Goal: Task Accomplishment & Management: Use online tool/utility

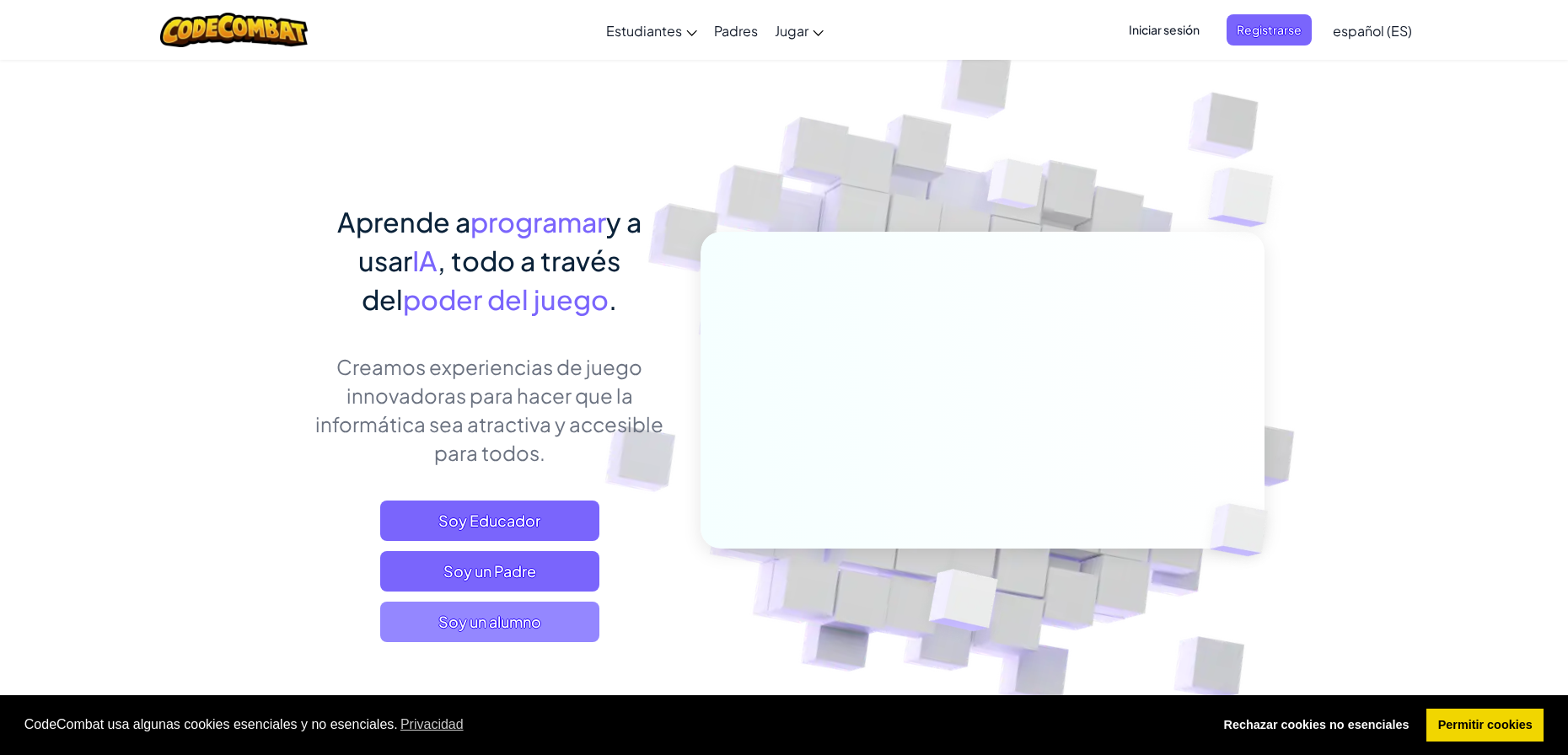
click at [505, 607] on span "Soy un alumno" at bounding box center [489, 622] width 219 height 40
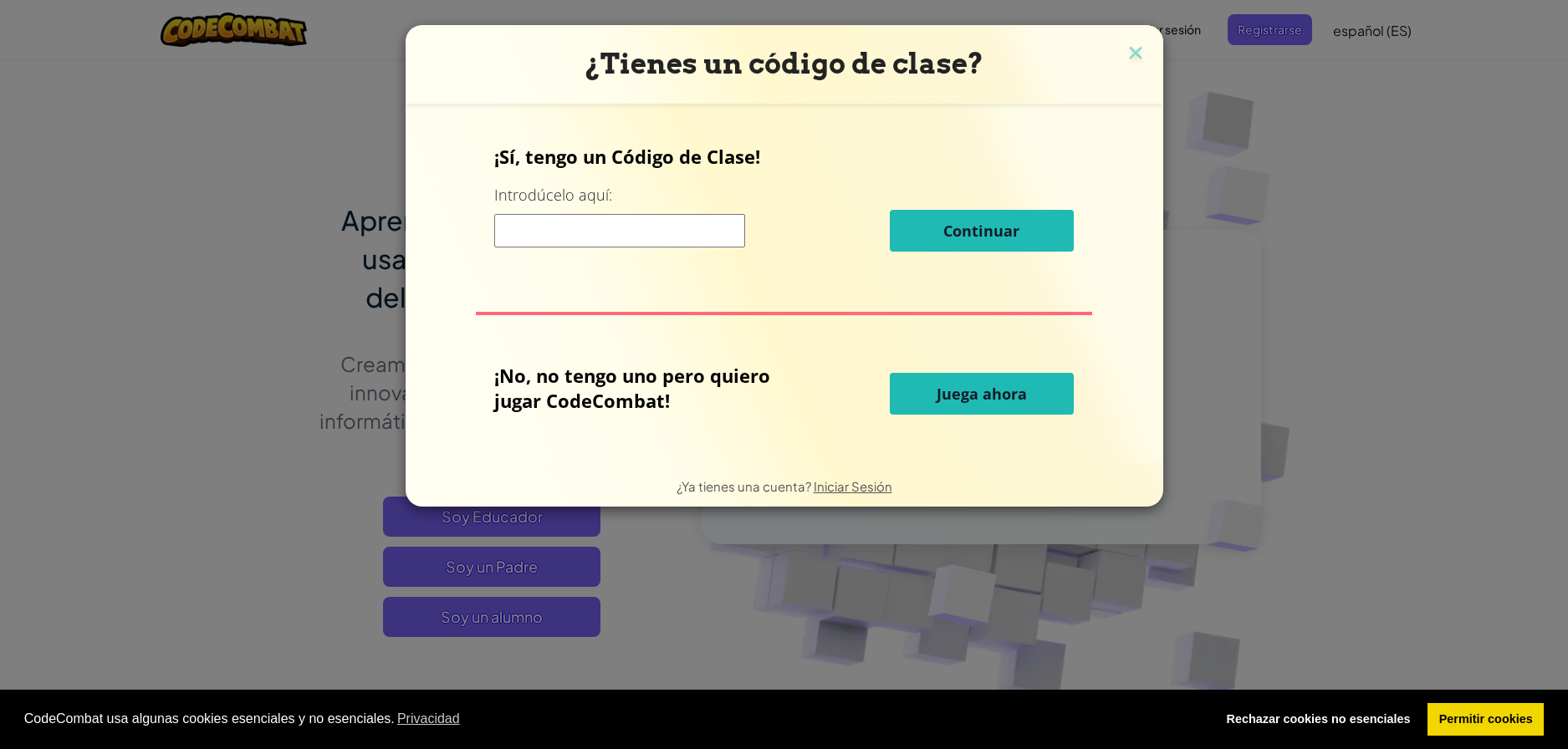
click at [619, 245] on input at bounding box center [619, 230] width 251 height 33
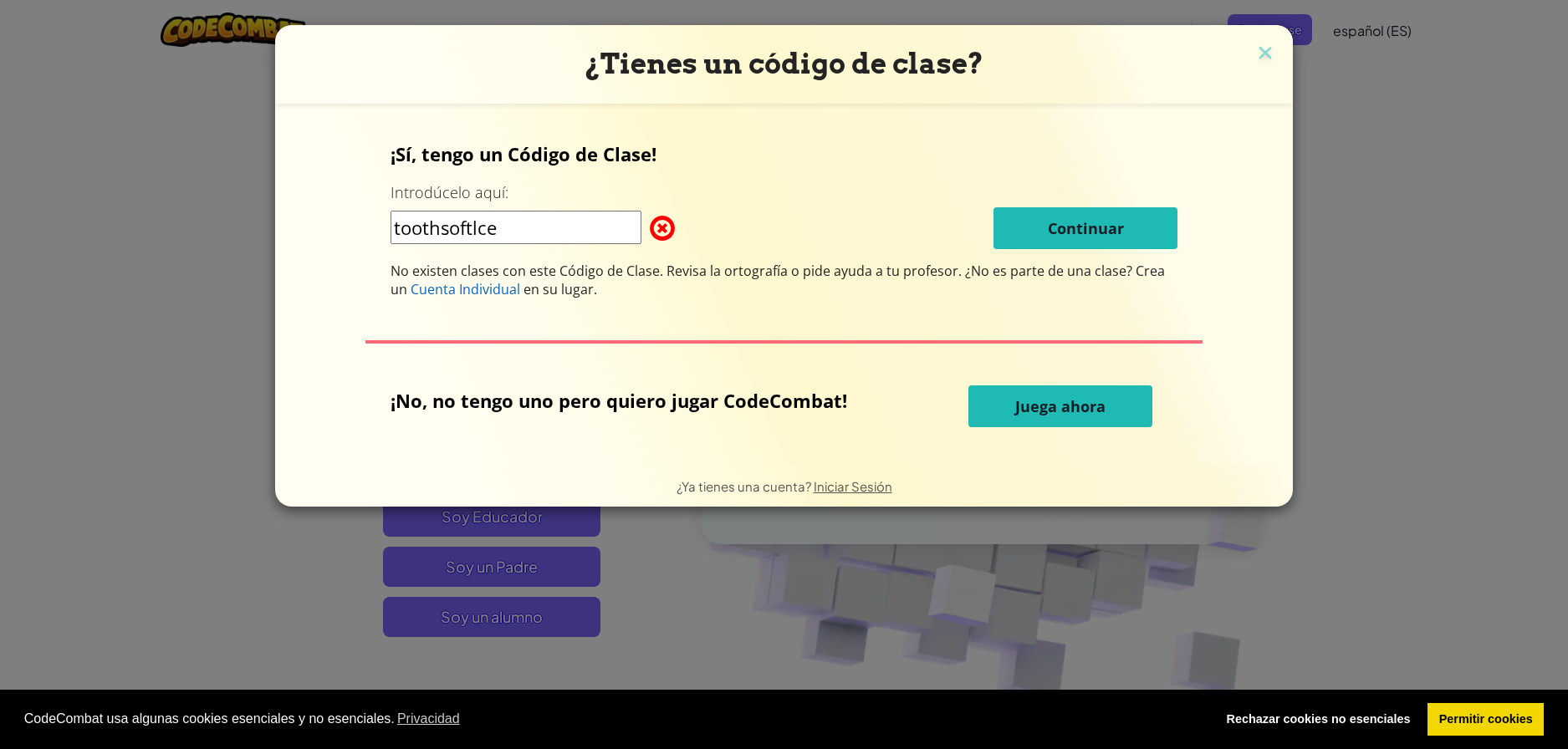
click at [406, 227] on input "toothsoftlce" at bounding box center [516, 227] width 251 height 33
click at [606, 235] on input "ToothSoftlce" at bounding box center [516, 227] width 251 height 33
click at [489, 221] on input "ToothSoftlce" at bounding box center [516, 227] width 251 height 33
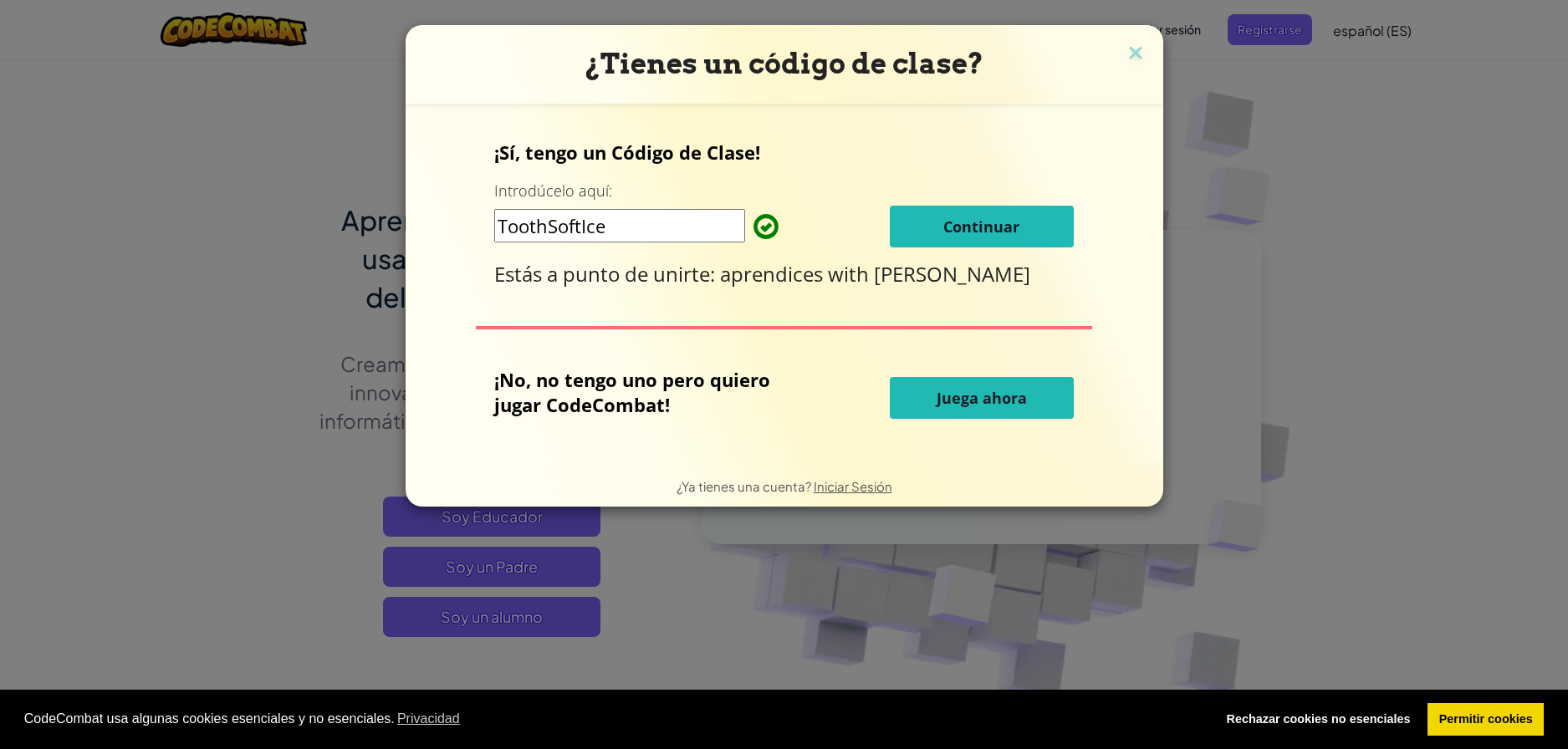
type input "ToothSoftIce"
click at [999, 228] on span "Continuar" at bounding box center [981, 227] width 76 height 20
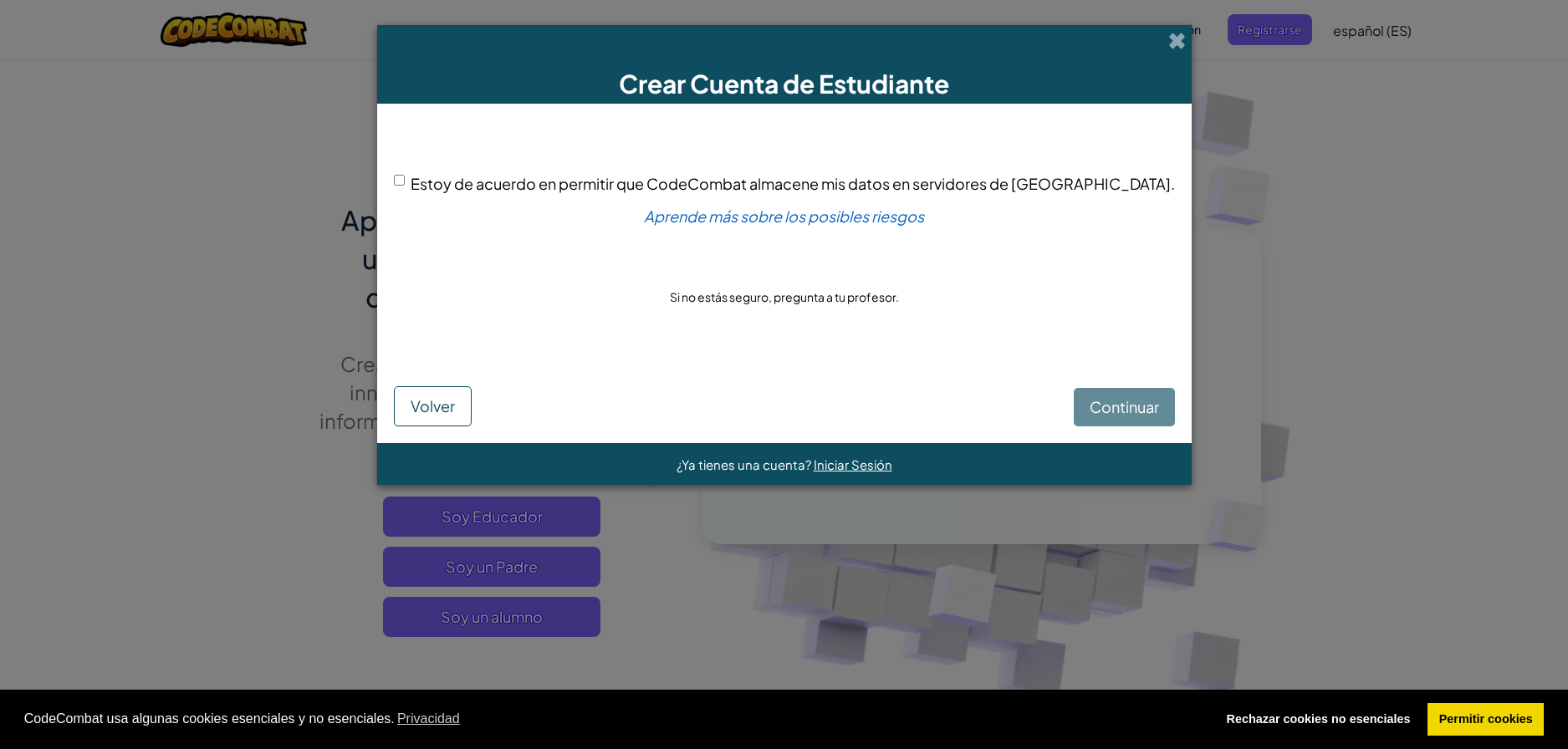
click at [405, 176] on input "Estoy de acuerdo en permitir que CodeCombat almacene mis datos en servidores de…" at bounding box center [399, 180] width 11 height 11
checkbox input "true"
click at [1090, 403] on span "Continuar" at bounding box center [1124, 407] width 69 height 20
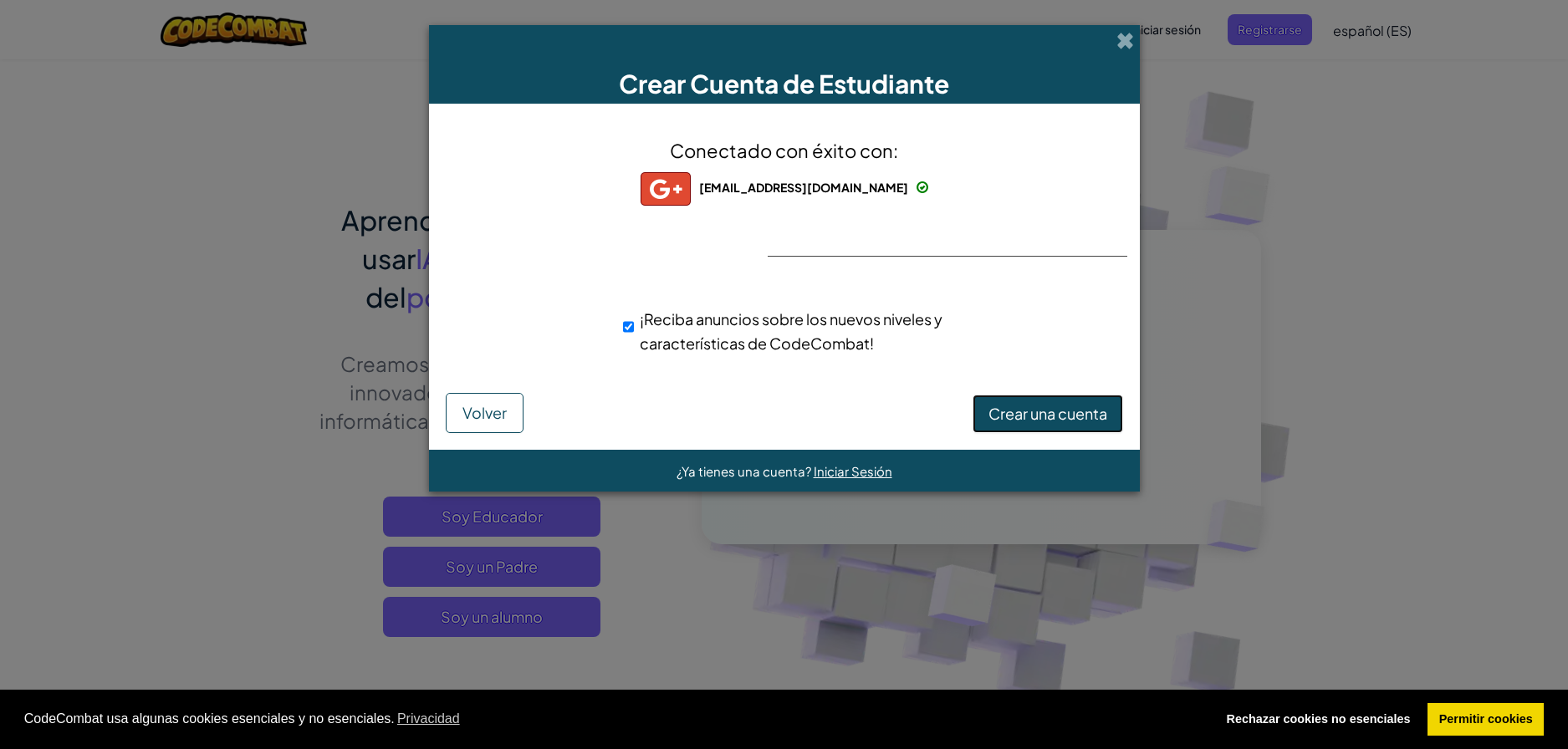
click at [1004, 407] on span "Crear una cuenta" at bounding box center [1048, 414] width 119 height 20
click at [1004, 407] on button "Crear una cuenta" at bounding box center [1048, 414] width 150 height 38
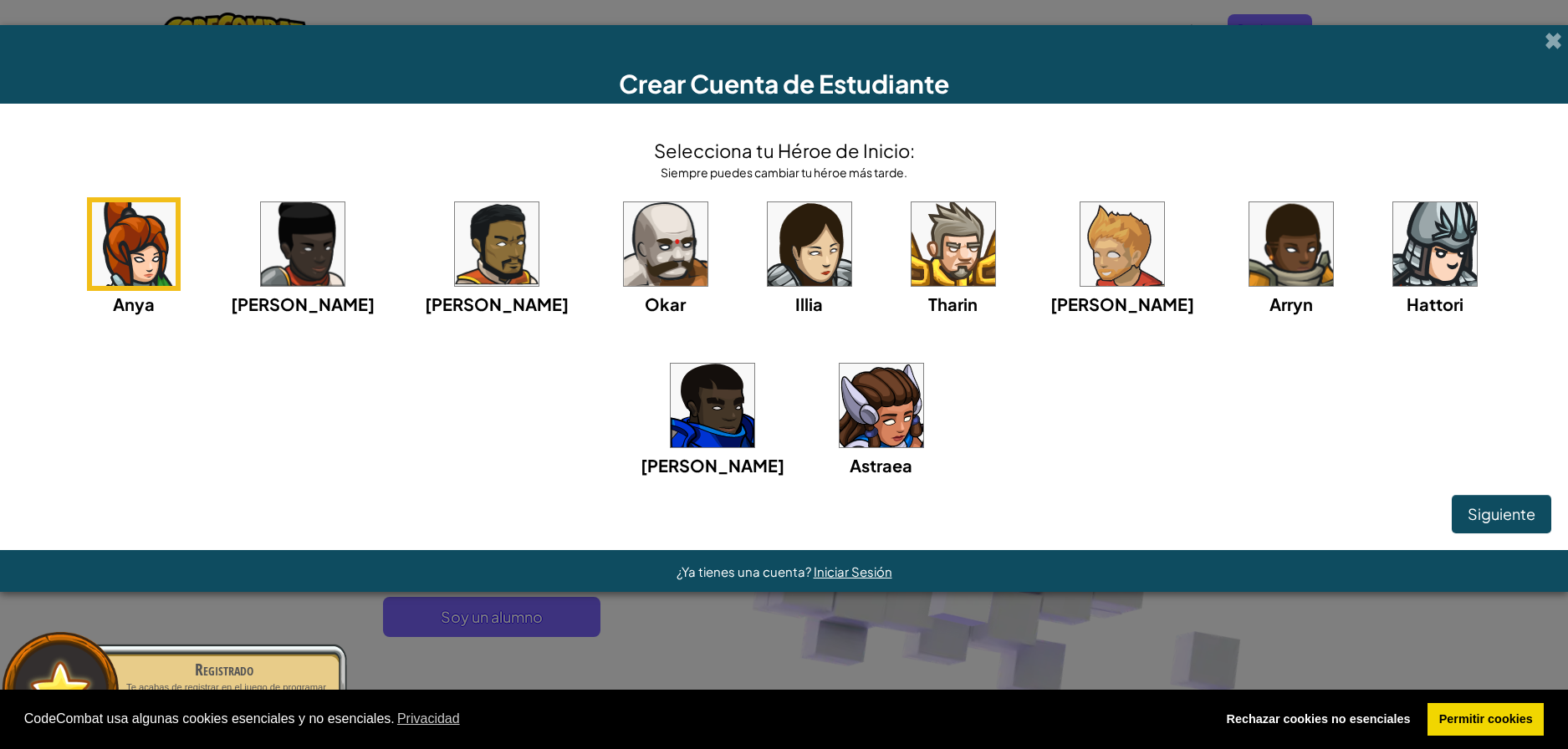
click at [624, 242] on img at bounding box center [665, 244] width 84 height 84
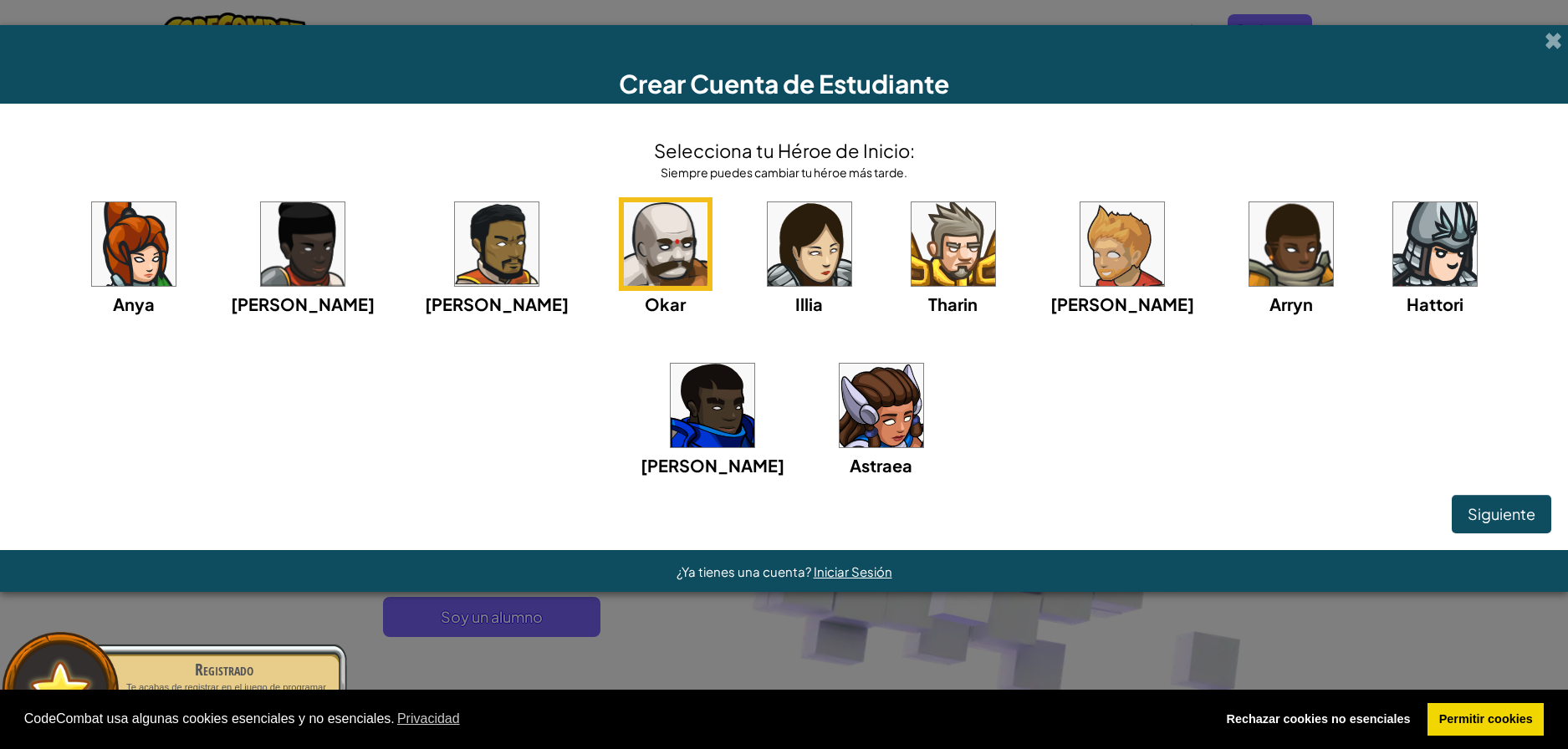
click at [754, 363] on img at bounding box center [712, 405] width 84 height 84
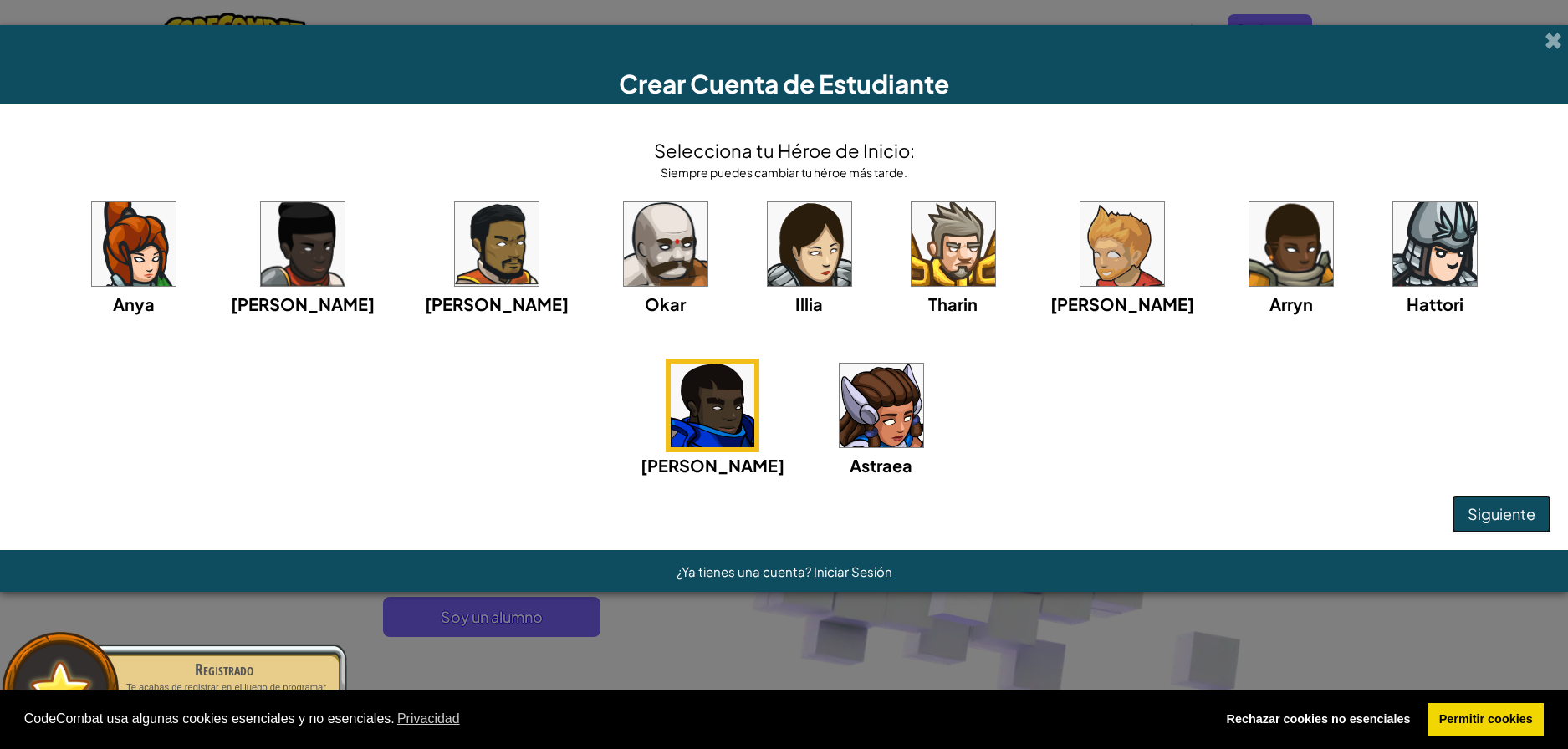
click at [1504, 501] on button "Siguiente" at bounding box center [1501, 514] width 100 height 38
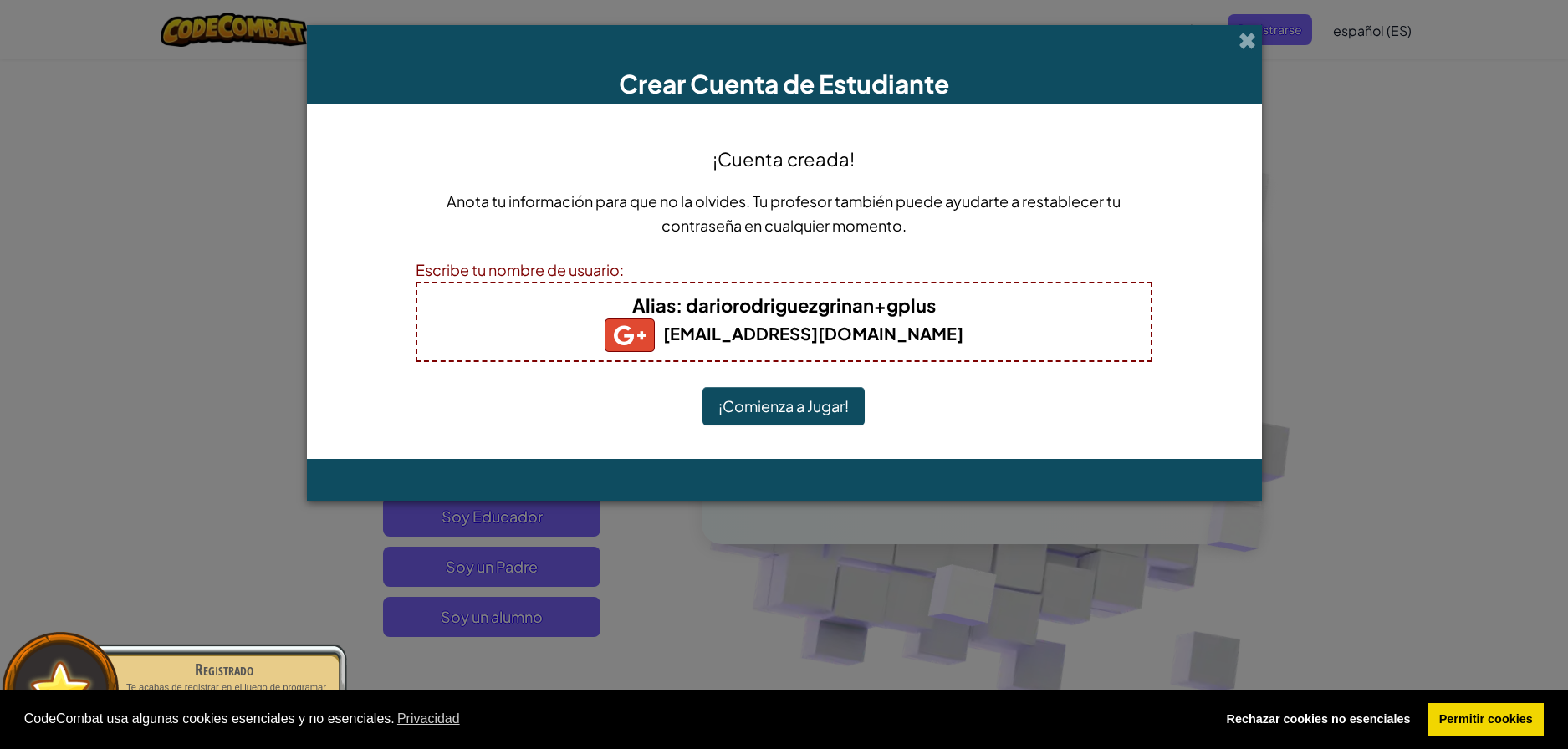
click at [819, 402] on button "¡Comienza a Jugar!" at bounding box center [784, 406] width 162 height 38
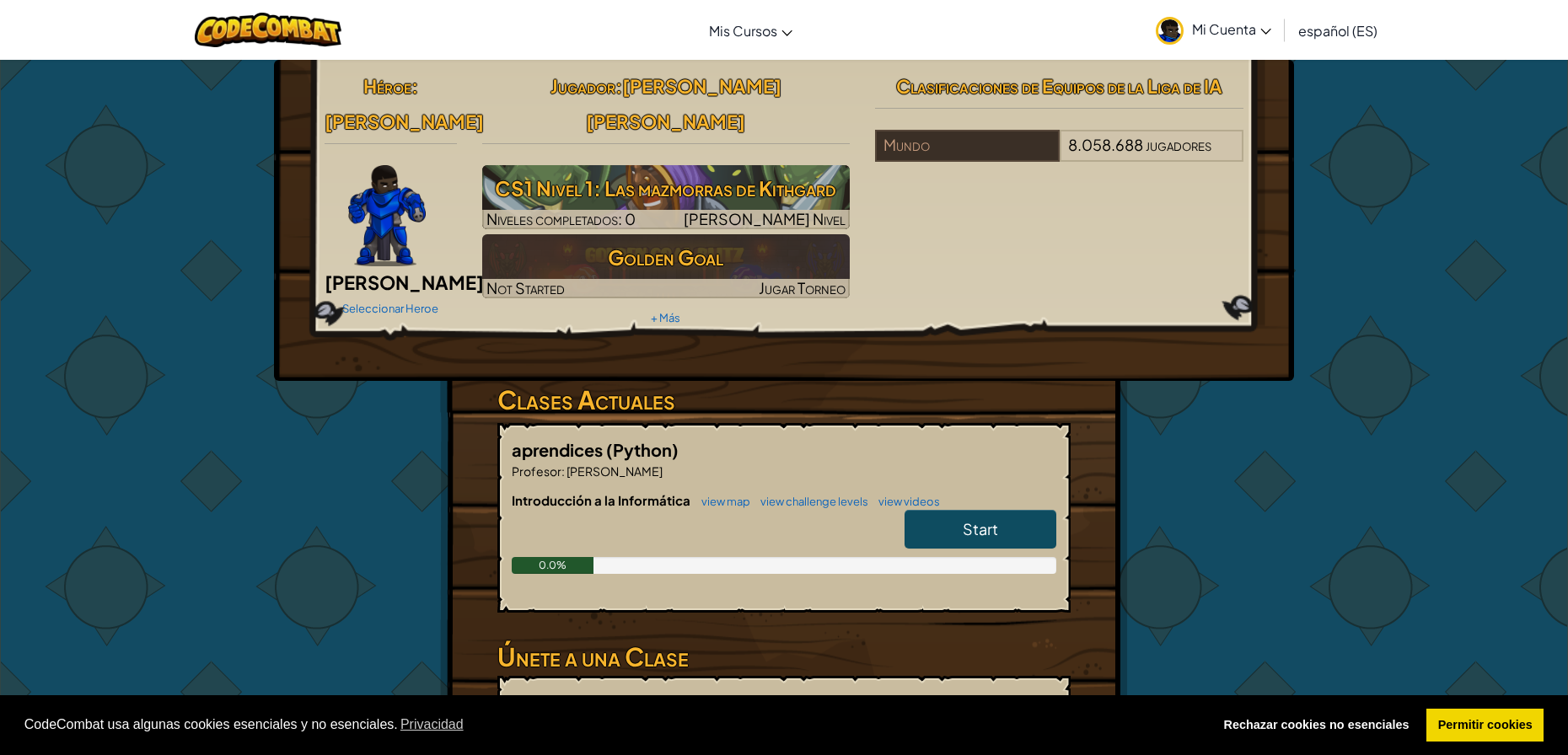
drag, startPoint x: 962, startPoint y: 493, endPoint x: 956, endPoint y: 513, distance: 20.9
click at [962, 519] on div "Start" at bounding box center [971, 533] width 168 height 47
click at [952, 510] on link "Start" at bounding box center [980, 529] width 151 height 39
select select "es-ES"
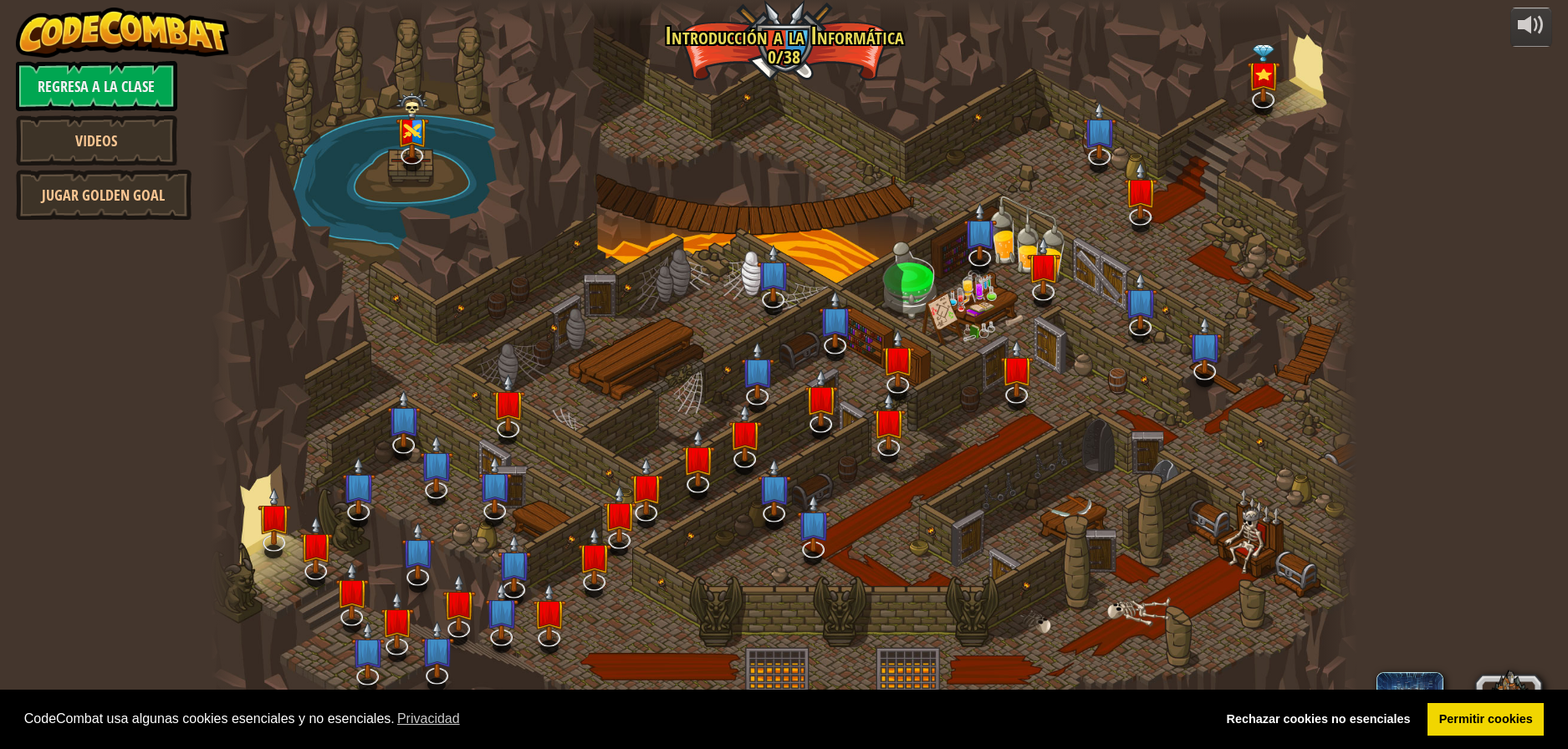
select select "es-ES"
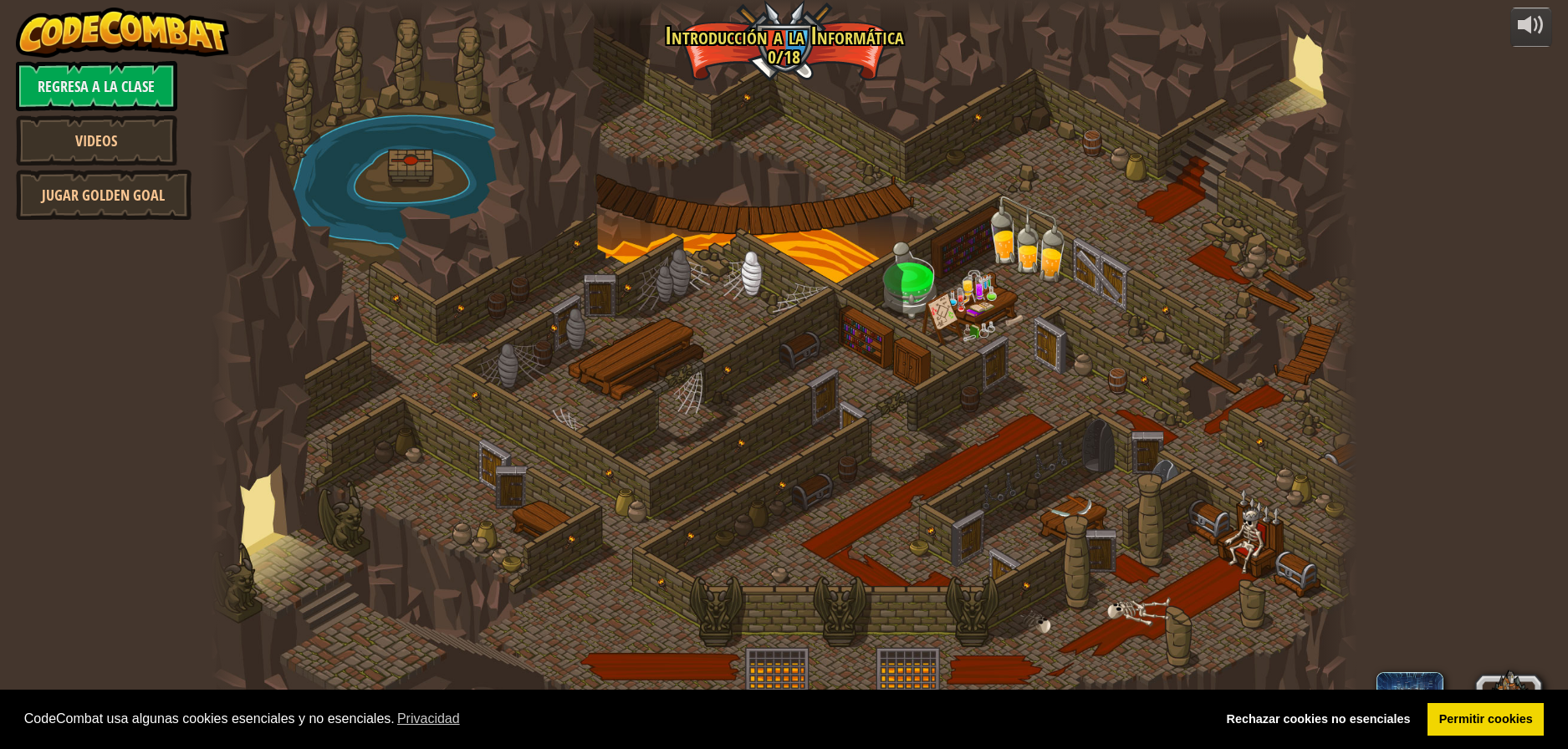
select select "es-ES"
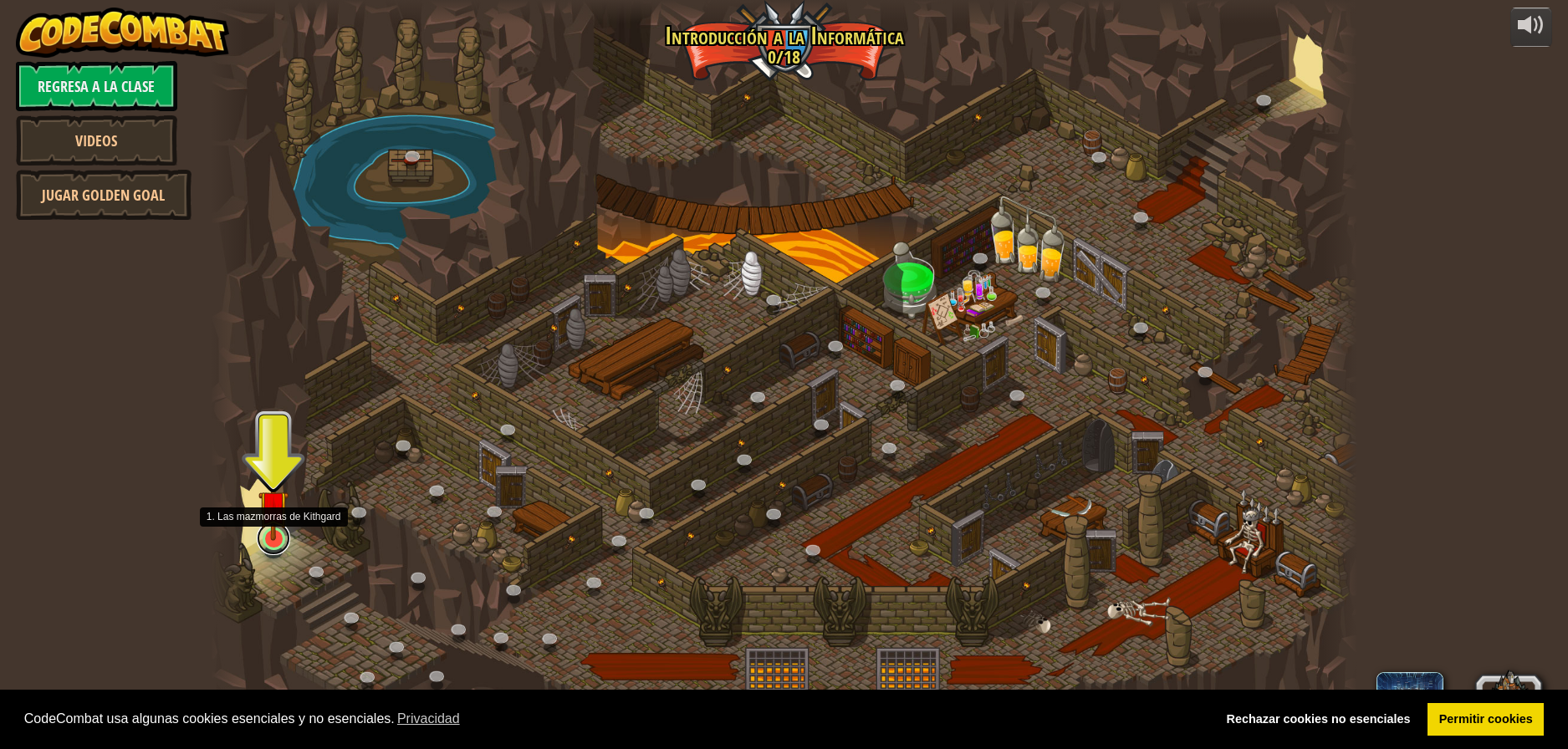
click at [268, 554] on div "25. Las puertas de Kithgard (Bloqueado) Escapa de las mazmorras de Kithgard, y …" at bounding box center [784, 374] width 1147 height 749
click at [269, 543] on link at bounding box center [273, 538] width 33 height 33
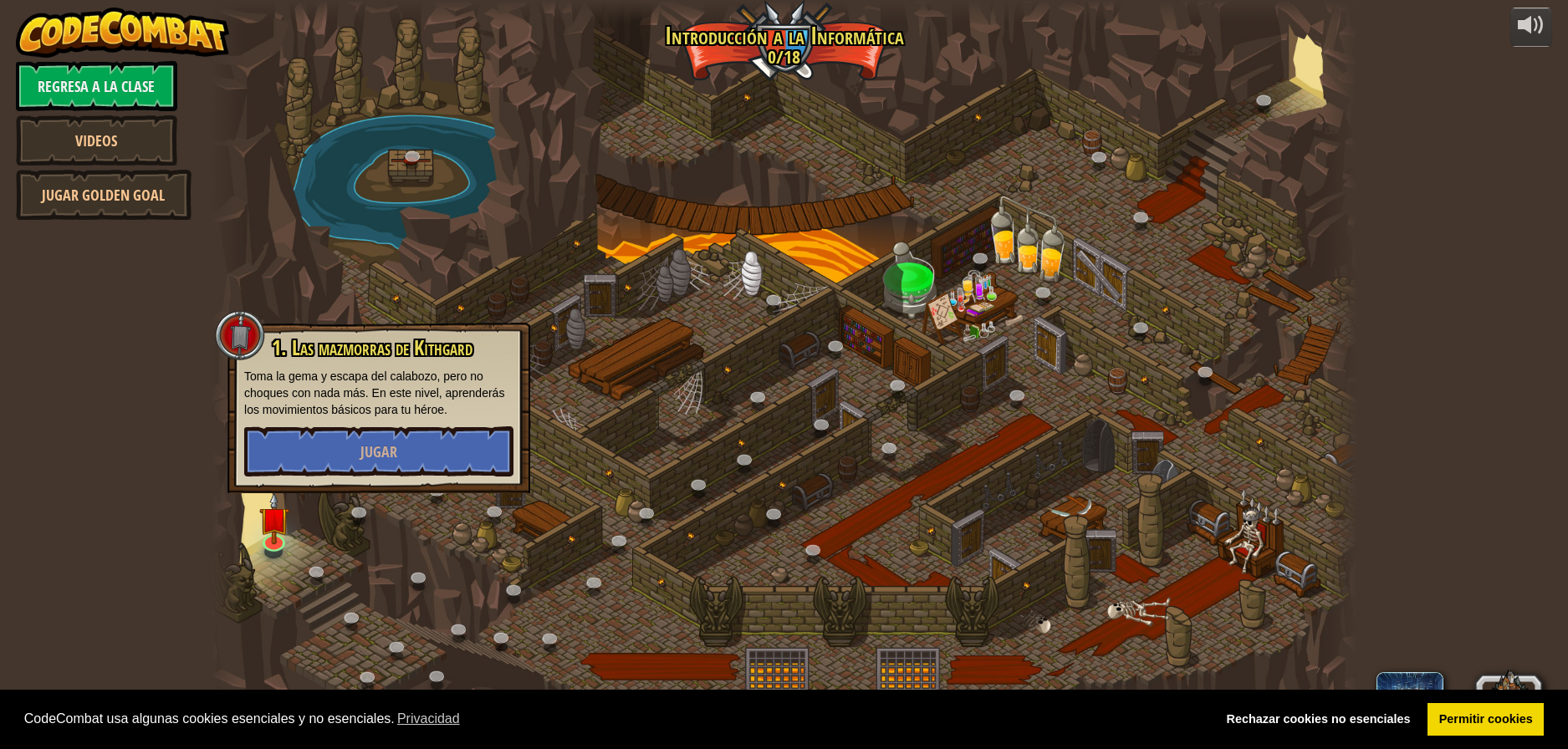
click at [331, 480] on div "1. Las mazmorras de Kithgard Toma la [PERSON_NAME] del calabozo, pero no choque…" at bounding box center [379, 408] width 303 height 171
click at [333, 464] on button "Jugar" at bounding box center [379, 451] width 270 height 50
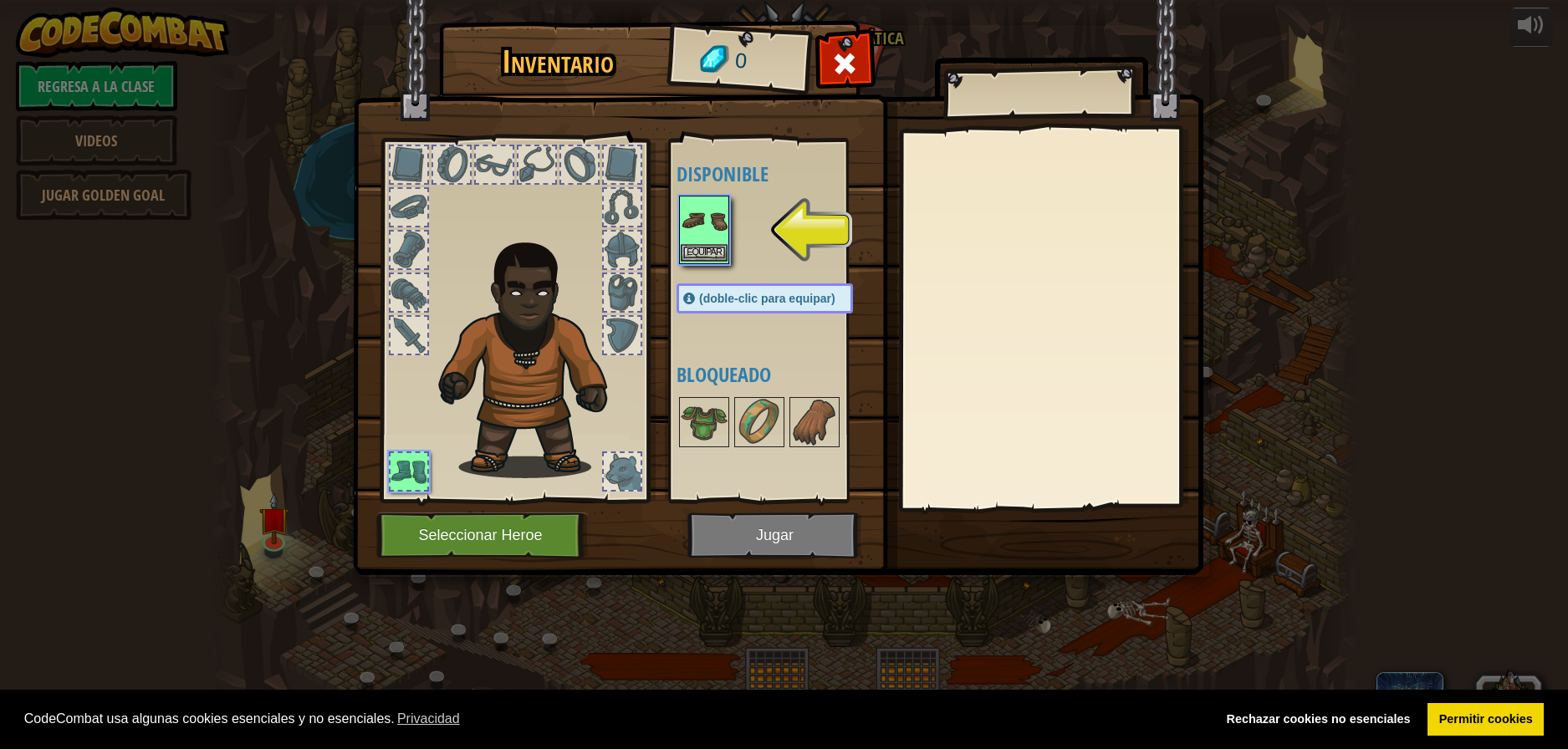
click at [700, 235] on img at bounding box center [704, 220] width 47 height 47
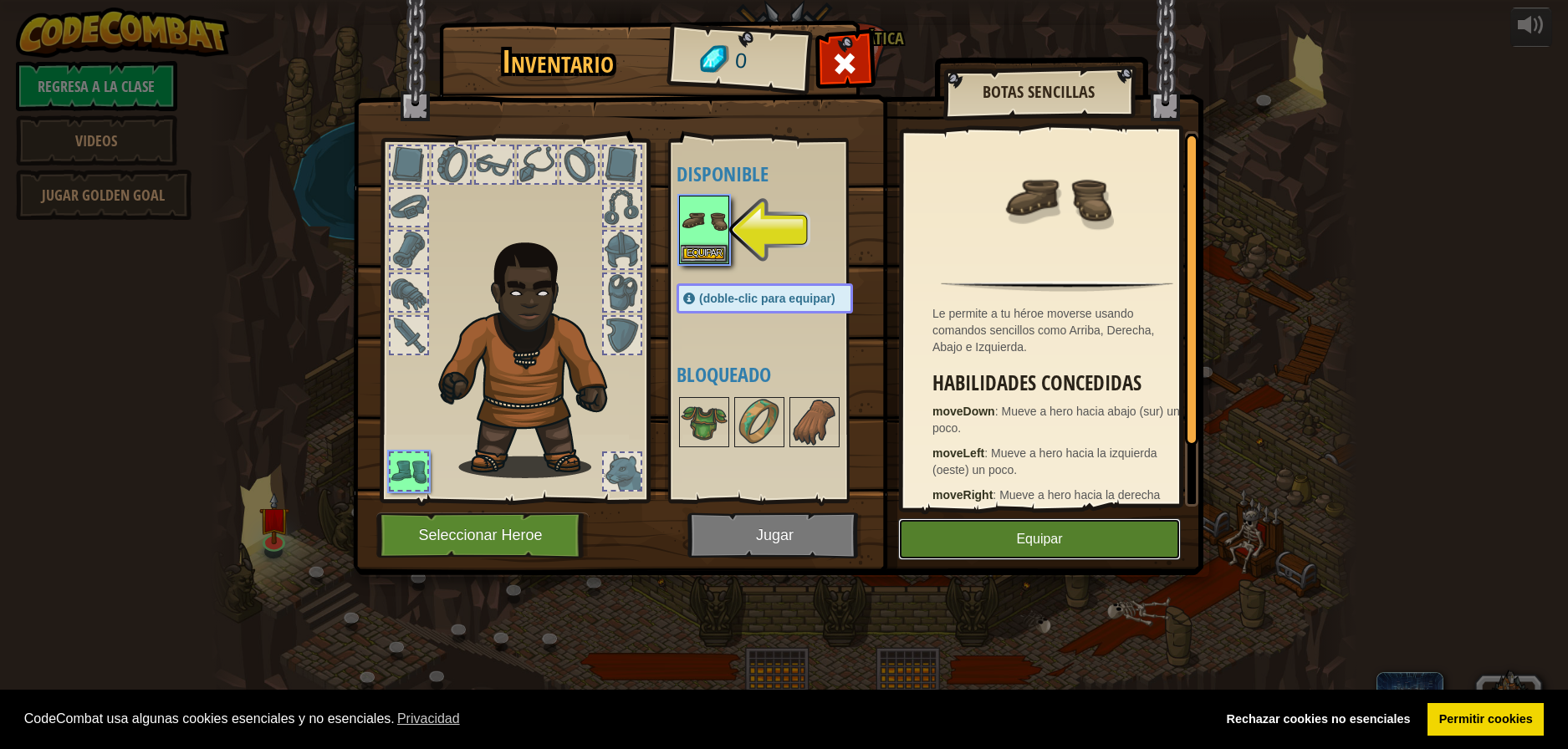
click at [1057, 542] on button "Equipar" at bounding box center [1039, 539] width 282 height 42
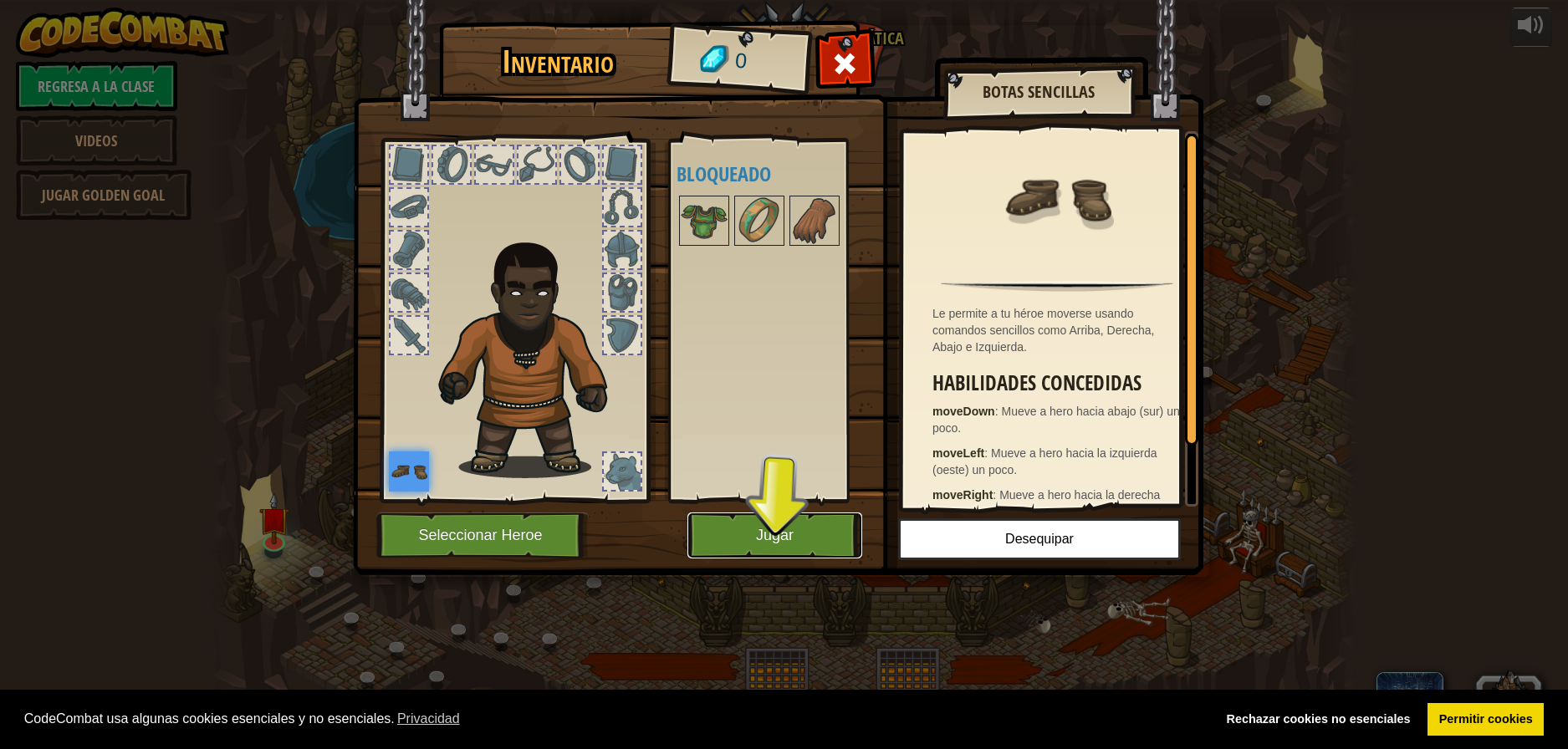
click at [814, 545] on button "Jugar" at bounding box center [775, 536] width 175 height 46
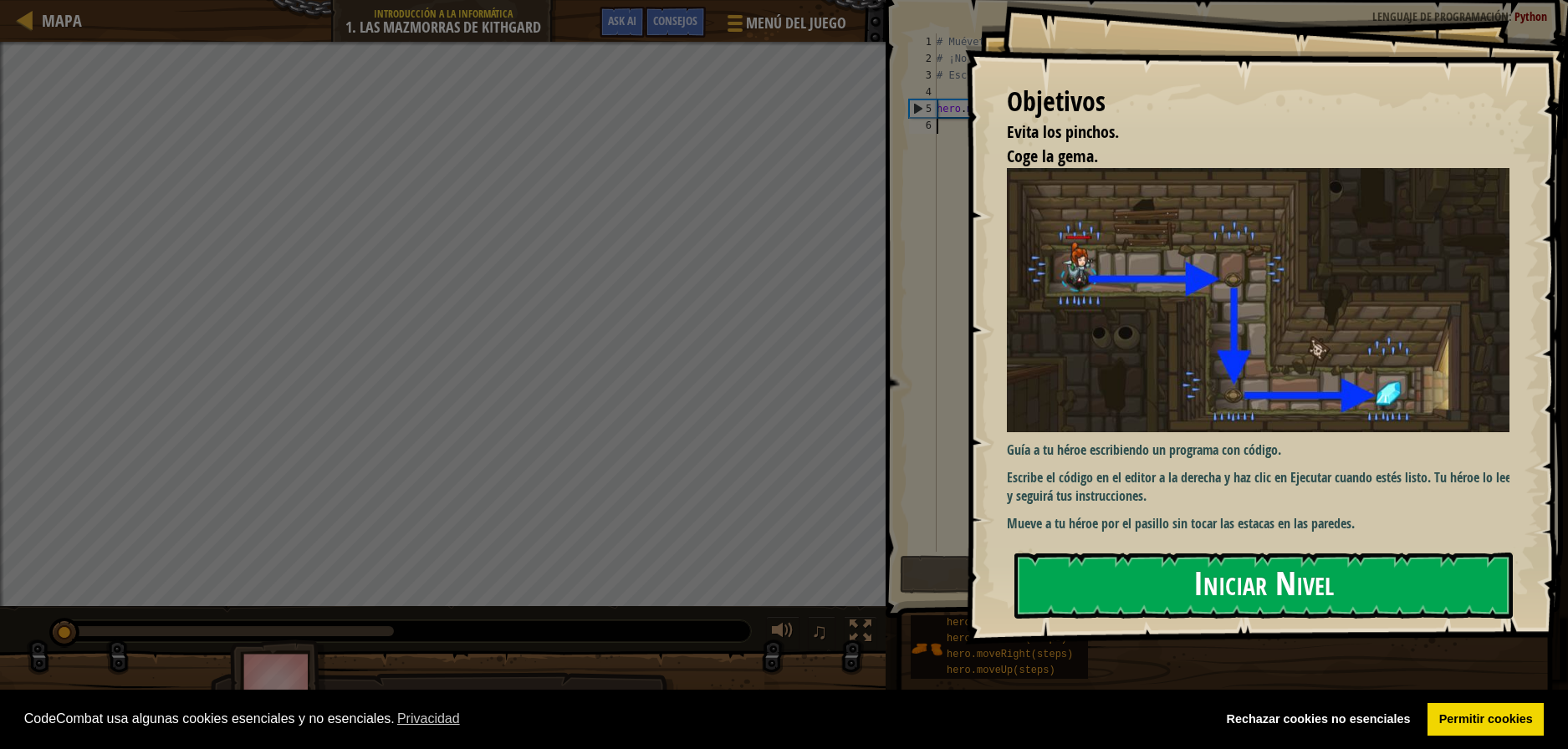
click at [1147, 553] on button "Iniciar Nivel" at bounding box center [1263, 585] width 498 height 66
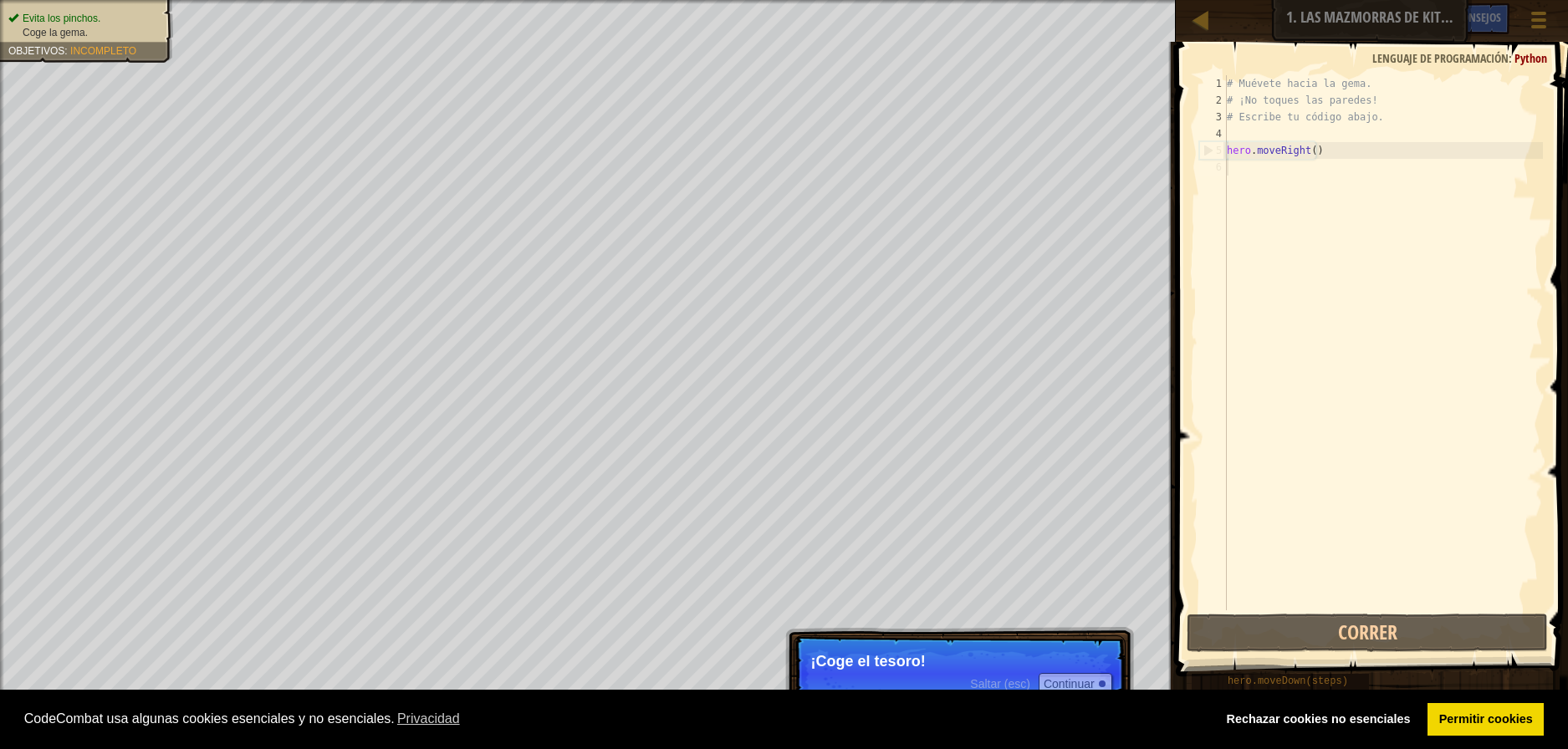
type textarea "hero.moveRight()"
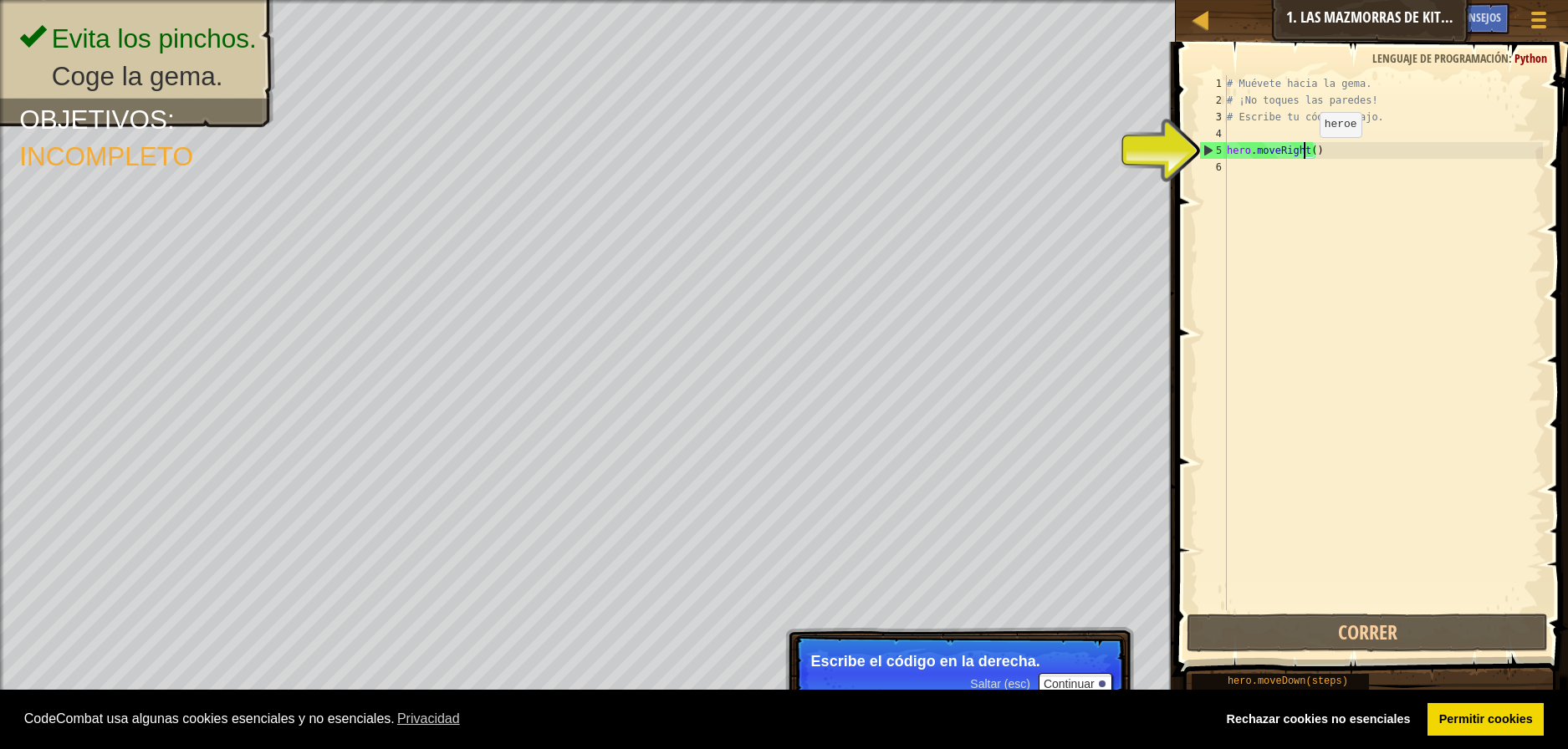
click at [1305, 154] on div "# Muévete hacia la gema. # ¡No toques las paredes! # Escribe tu código abajo. h…" at bounding box center [1383, 359] width 320 height 569
click at [1310, 158] on div "# Muévete hacia la gema. # ¡No toques las paredes! # Escribe tu código abajo. h…" at bounding box center [1383, 359] width 320 height 569
click at [1318, 157] on div "# Muévete hacia la gema. # ¡No toques las paredes! # Escribe tu código abajo. h…" at bounding box center [1383, 359] width 320 height 569
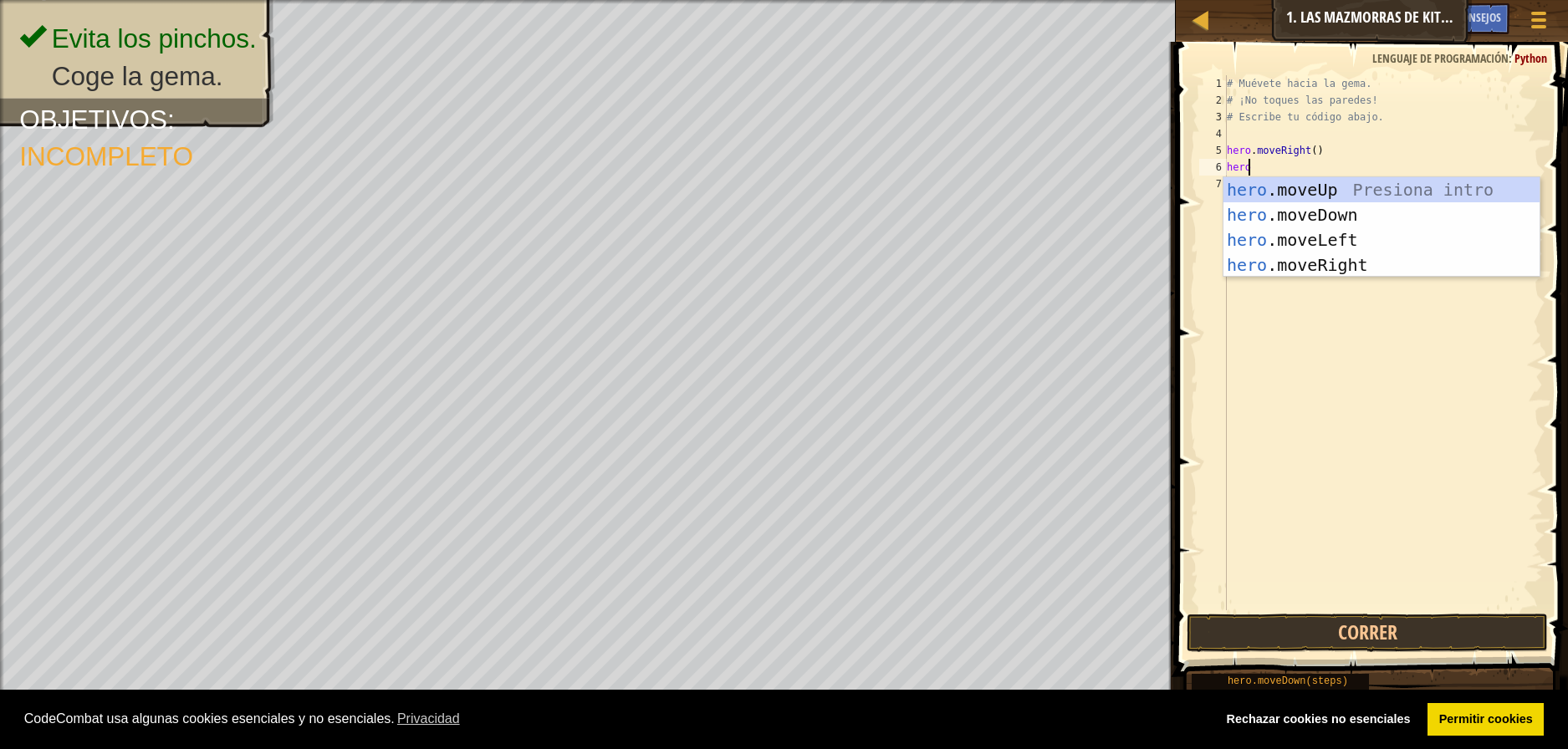
scroll to position [8, 1]
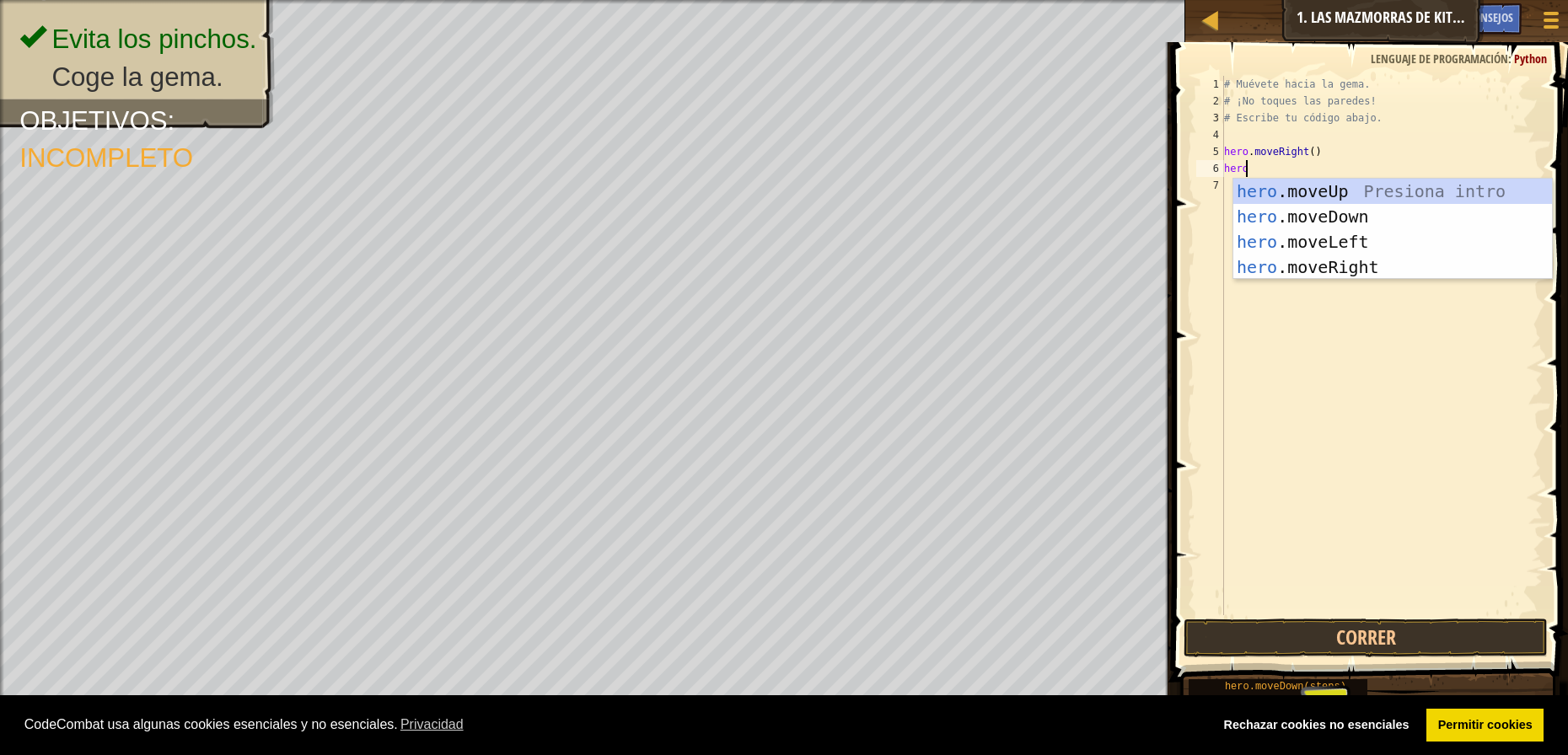
type textarea "hero."
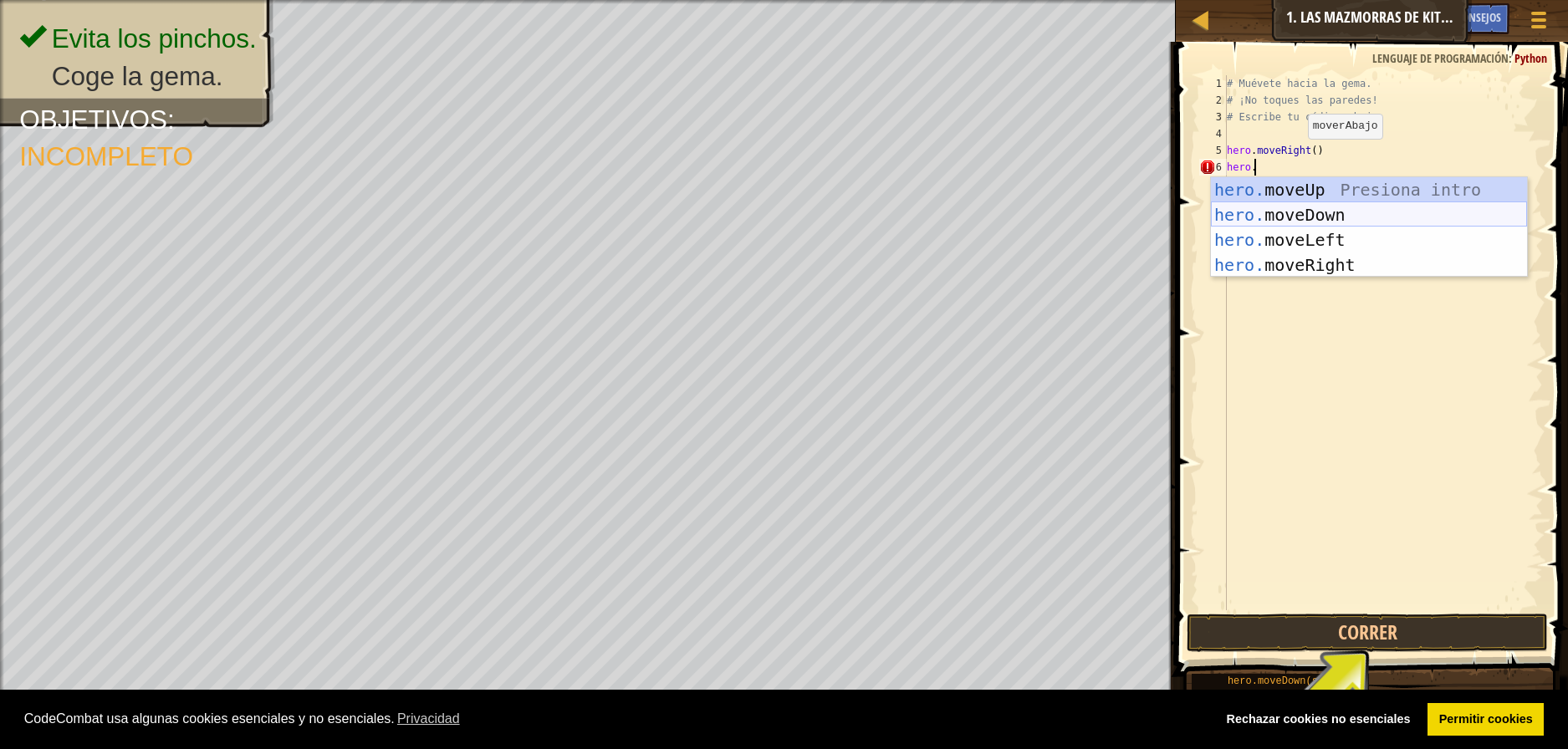
click at [1329, 211] on div "hero. moveUp Presiona intro hero. moveDown Presiona intro hero. moveLeft Presio…" at bounding box center [1369, 253] width 317 height 150
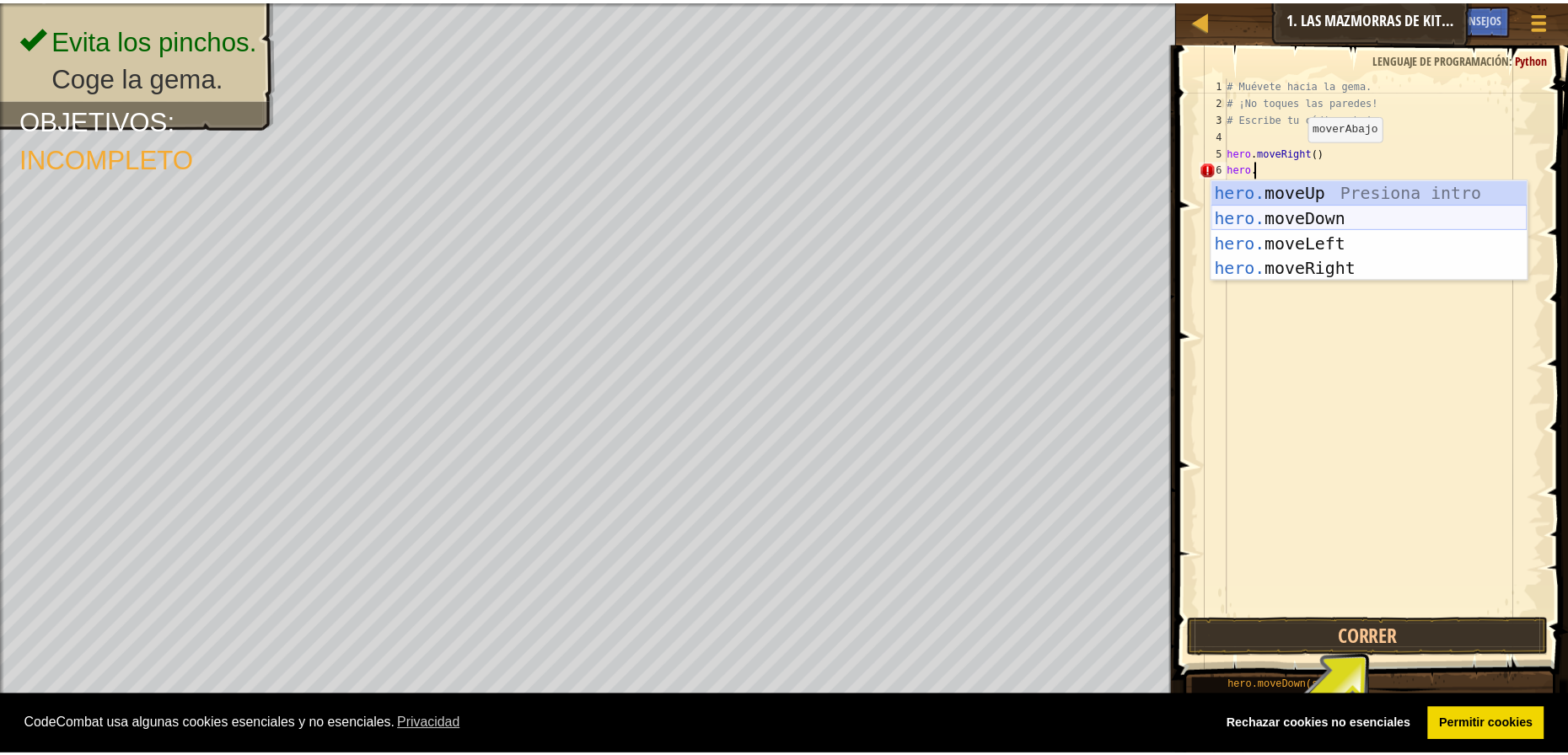
scroll to position [8, 0]
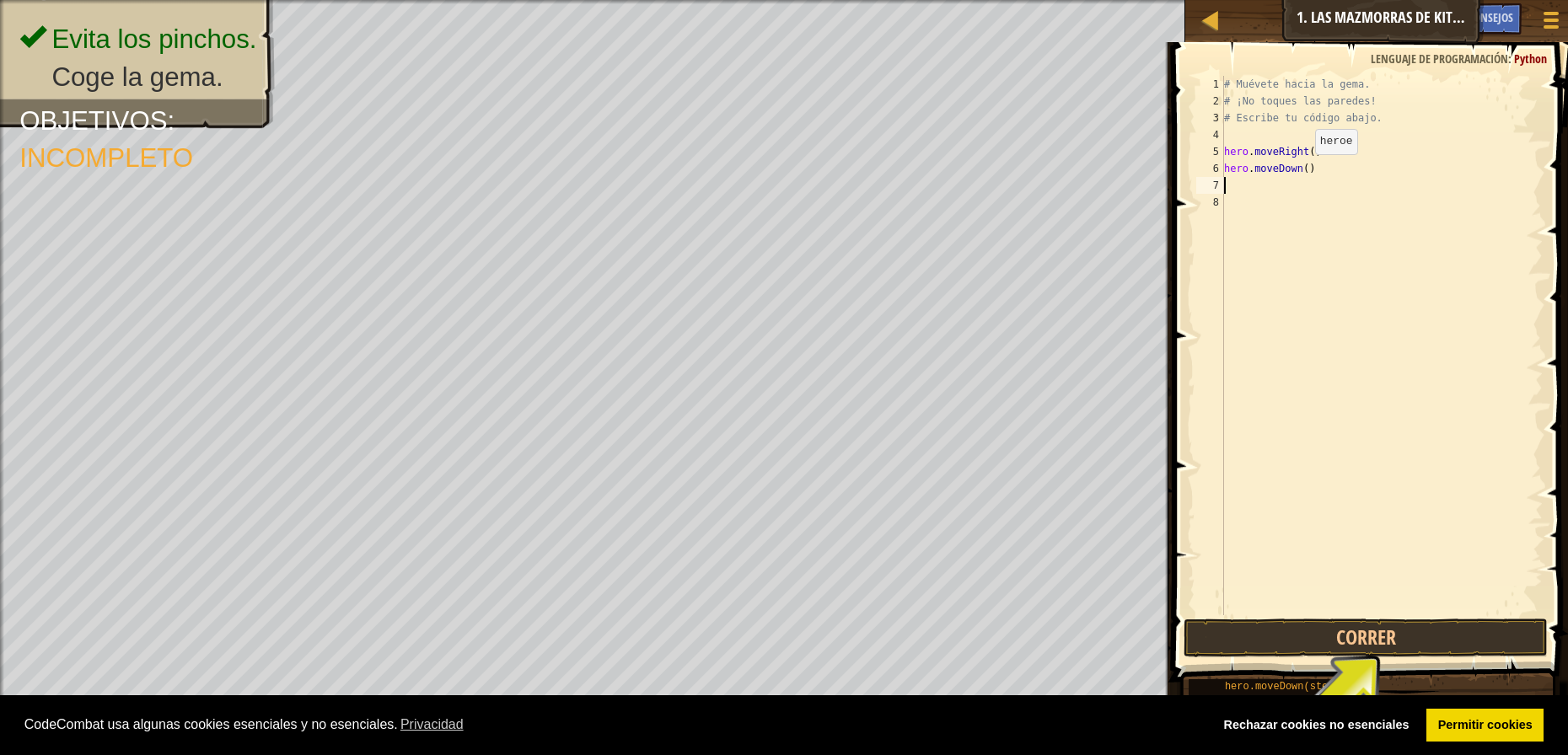
click at [1301, 171] on div "# Muévete hacia la gema. # ¡No toques las paredes! # Escribe tu código abajo. h…" at bounding box center [1381, 362] width 322 height 574
type textarea "hero.moveDown(3)"
click at [1307, 164] on div "# Muévete hacia la [PERSON_NAME]. # ¡No toques las [PERSON_NAME]! # Escribe tu …" at bounding box center [1381, 362] width 322 height 574
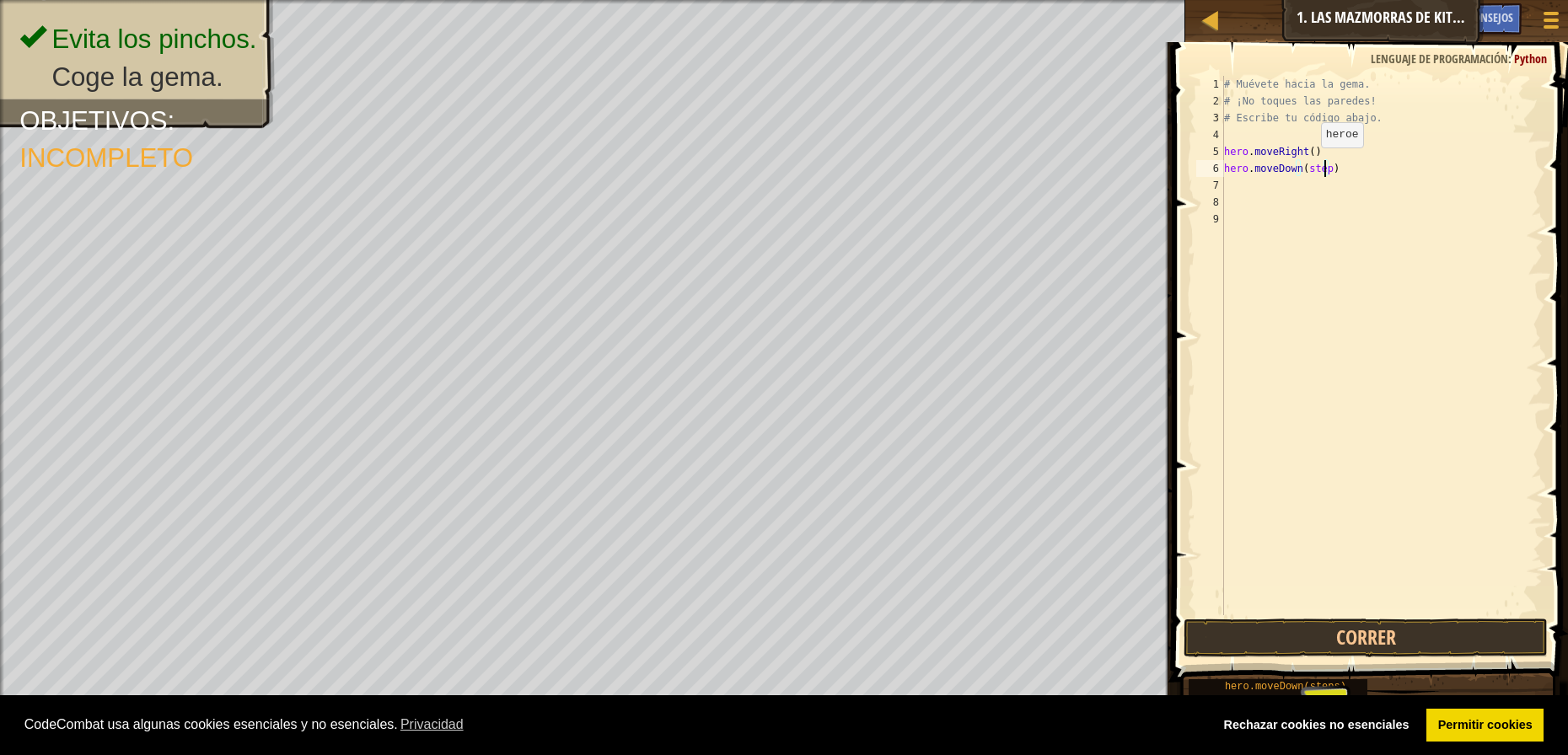
type textarea "hero.moveDown(steps)"
click at [1335, 173] on div "# Muévete hacia la [PERSON_NAME]. # ¡No toques las [PERSON_NAME]! # Escribe tu …" at bounding box center [1384, 362] width 317 height 574
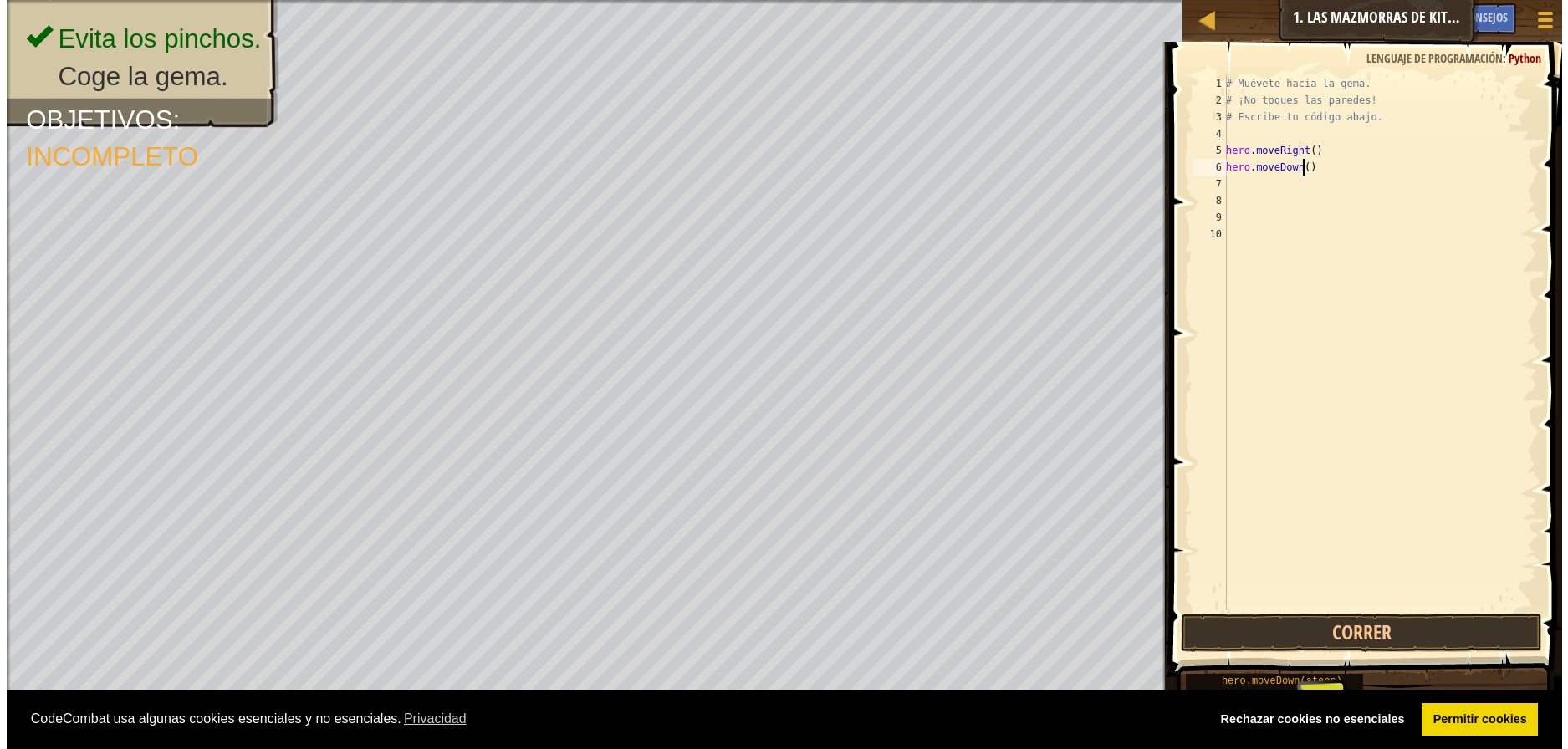
scroll to position [8, 6]
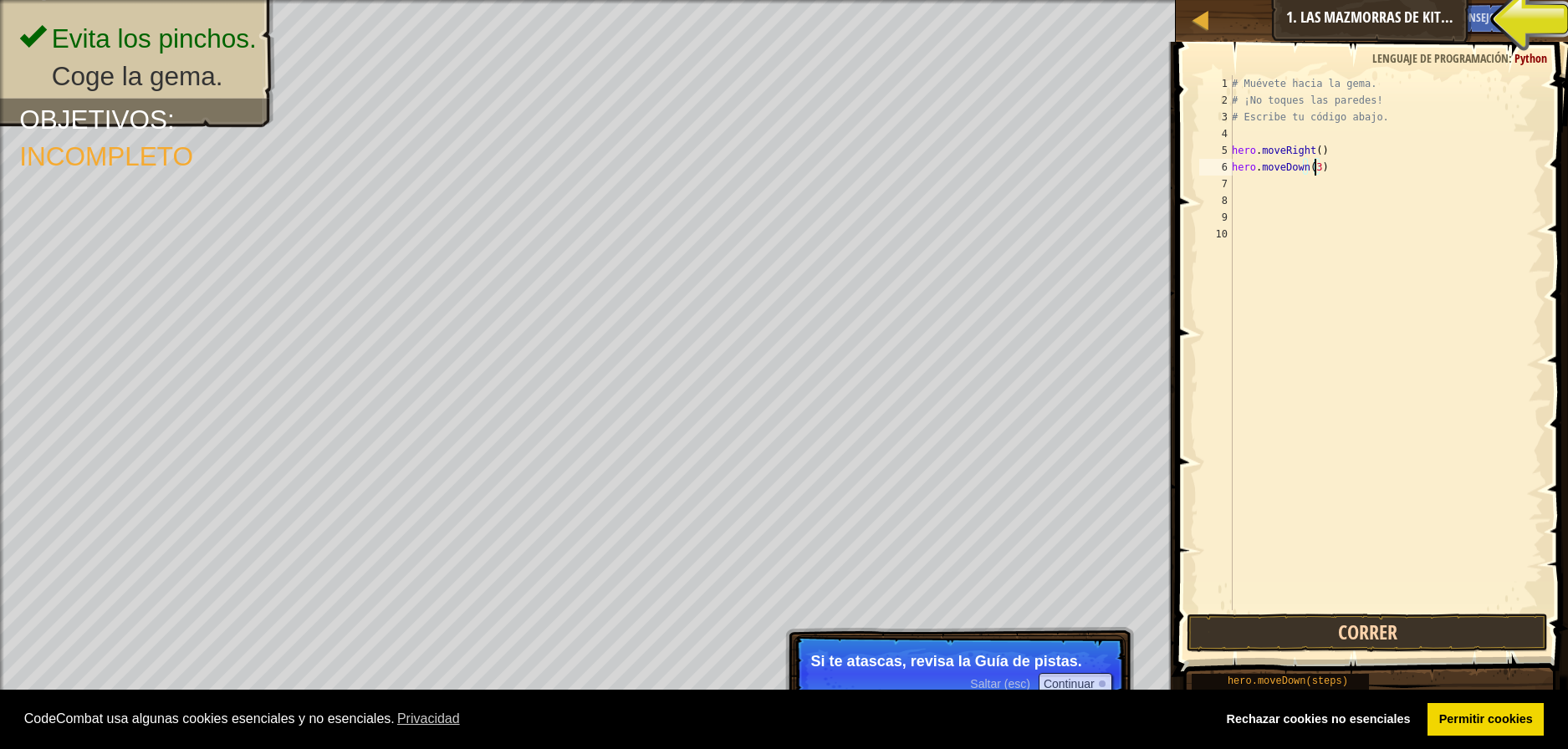
type textarea "hero.moveDown(3)"
click at [1413, 624] on button "Correr" at bounding box center [1368, 633] width 362 height 38
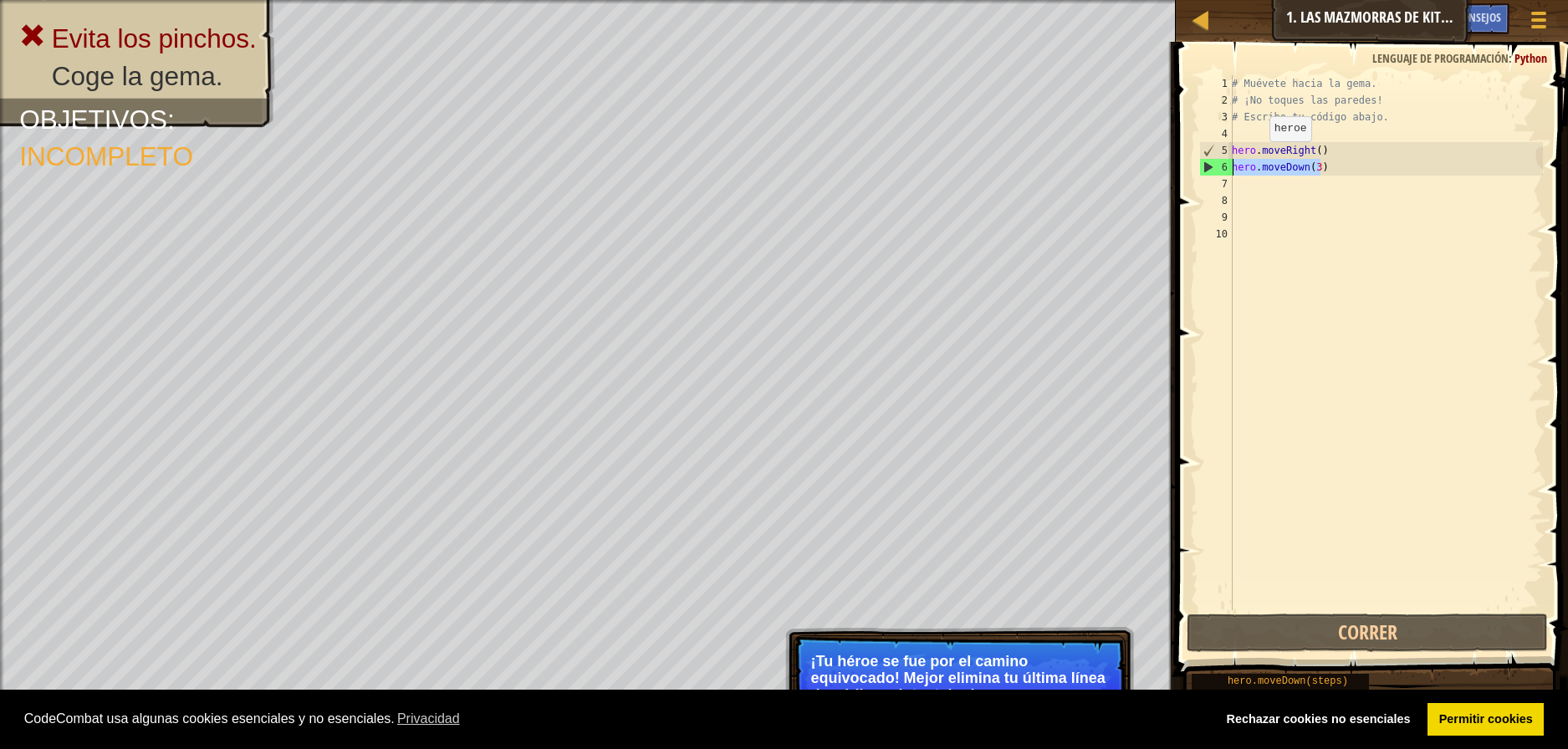
click at [1099, 171] on div "Mapa Introducción a la Informática 1. Las mazmorras de Kithgard Menú del Juego …" at bounding box center [784, 374] width 1568 height 749
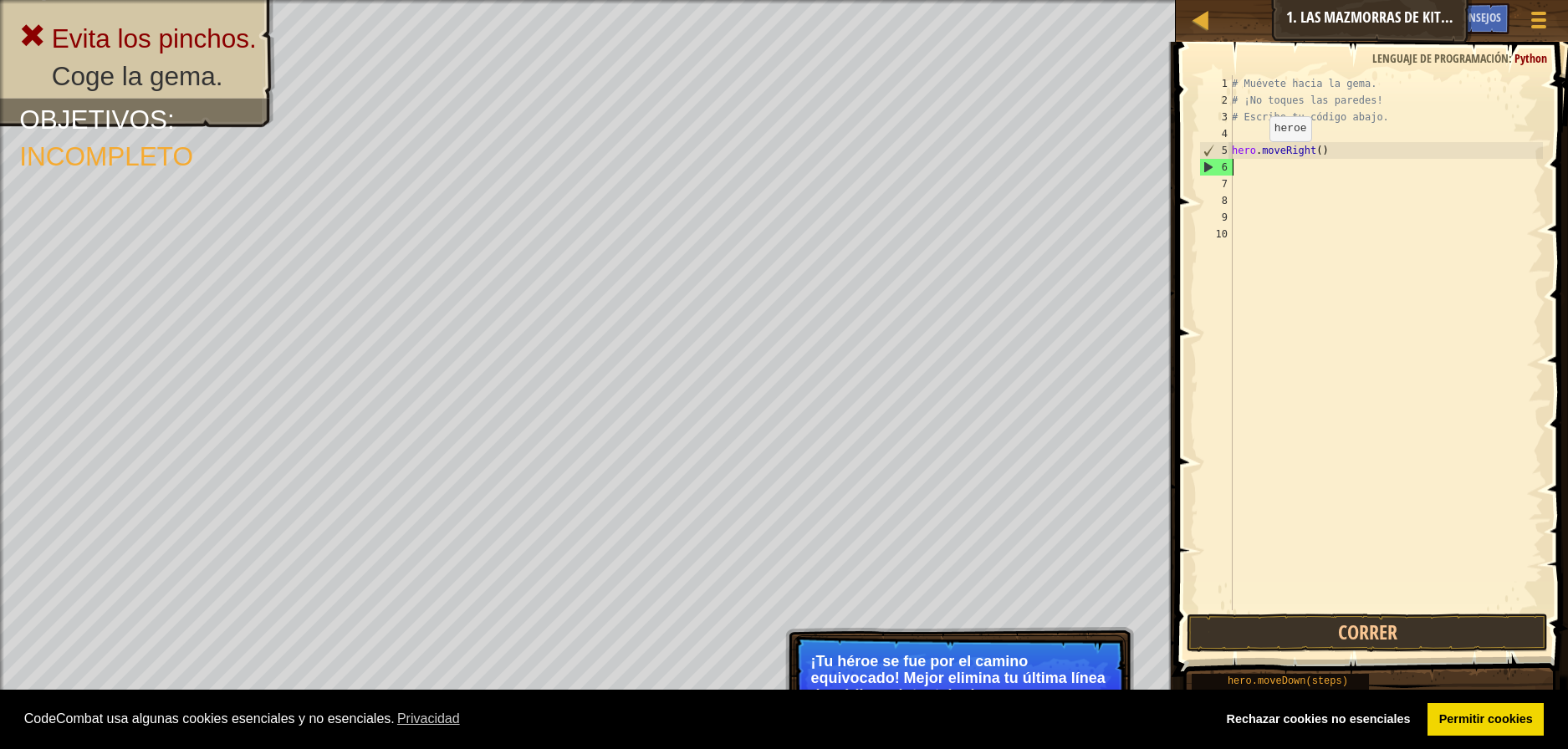
scroll to position [8, 0]
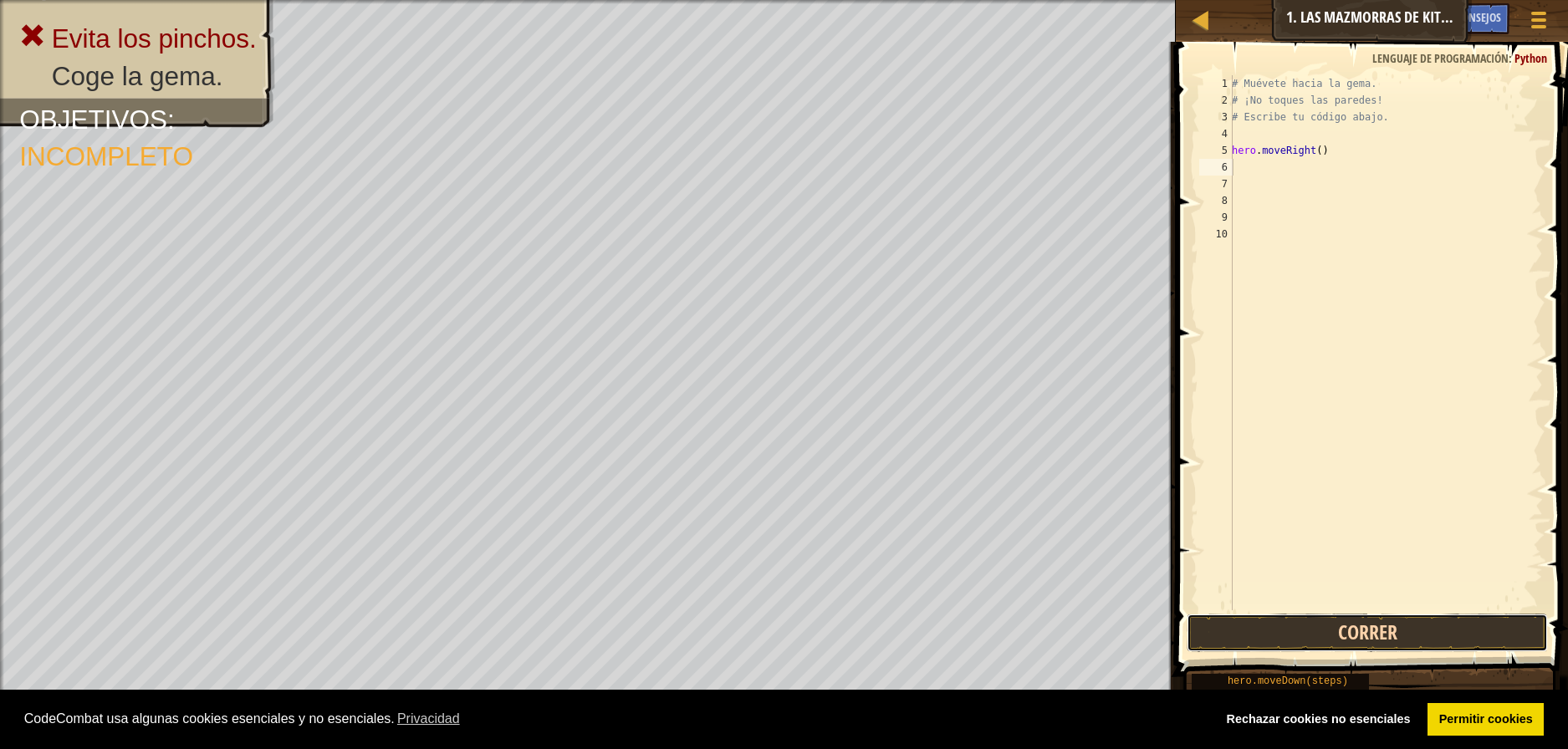
click at [1393, 631] on button "Correr" at bounding box center [1368, 633] width 362 height 38
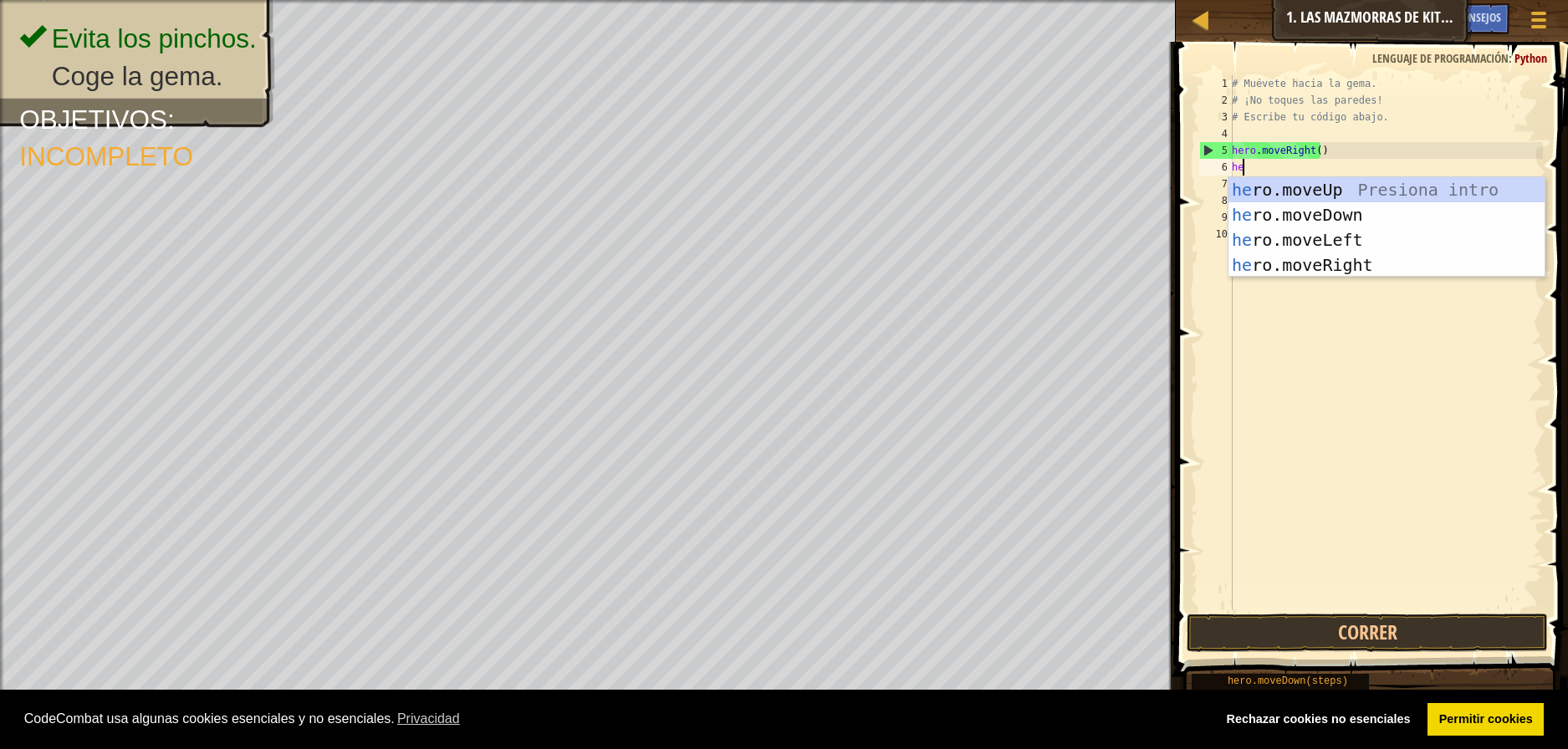
type textarea "her"
click at [1337, 216] on div "her o.moveUp Presiona intro her o.moveDown Presiona intro her o.moveLeft Presio…" at bounding box center [1386, 253] width 317 height 150
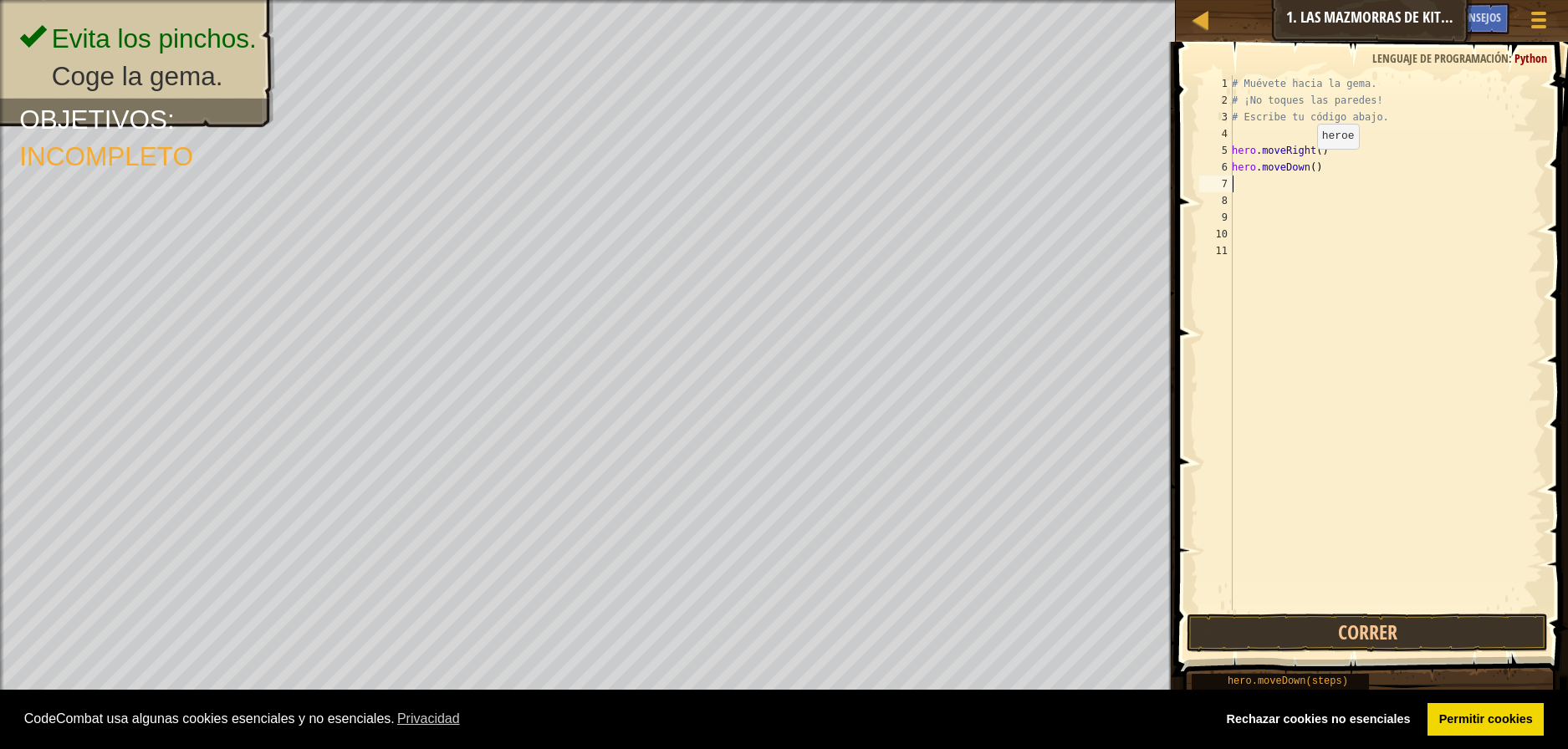
click at [1308, 165] on div "# Muévete hacia la gema. # ¡No toques las paredes! # Escribe tu código abajo. h…" at bounding box center [1385, 359] width 315 height 569
type textarea "hero.moveDown(3)"
click at [1295, 189] on div "# Muévete hacia la [PERSON_NAME]. # ¡No toques las [PERSON_NAME]! # Escribe tu …" at bounding box center [1385, 359] width 315 height 569
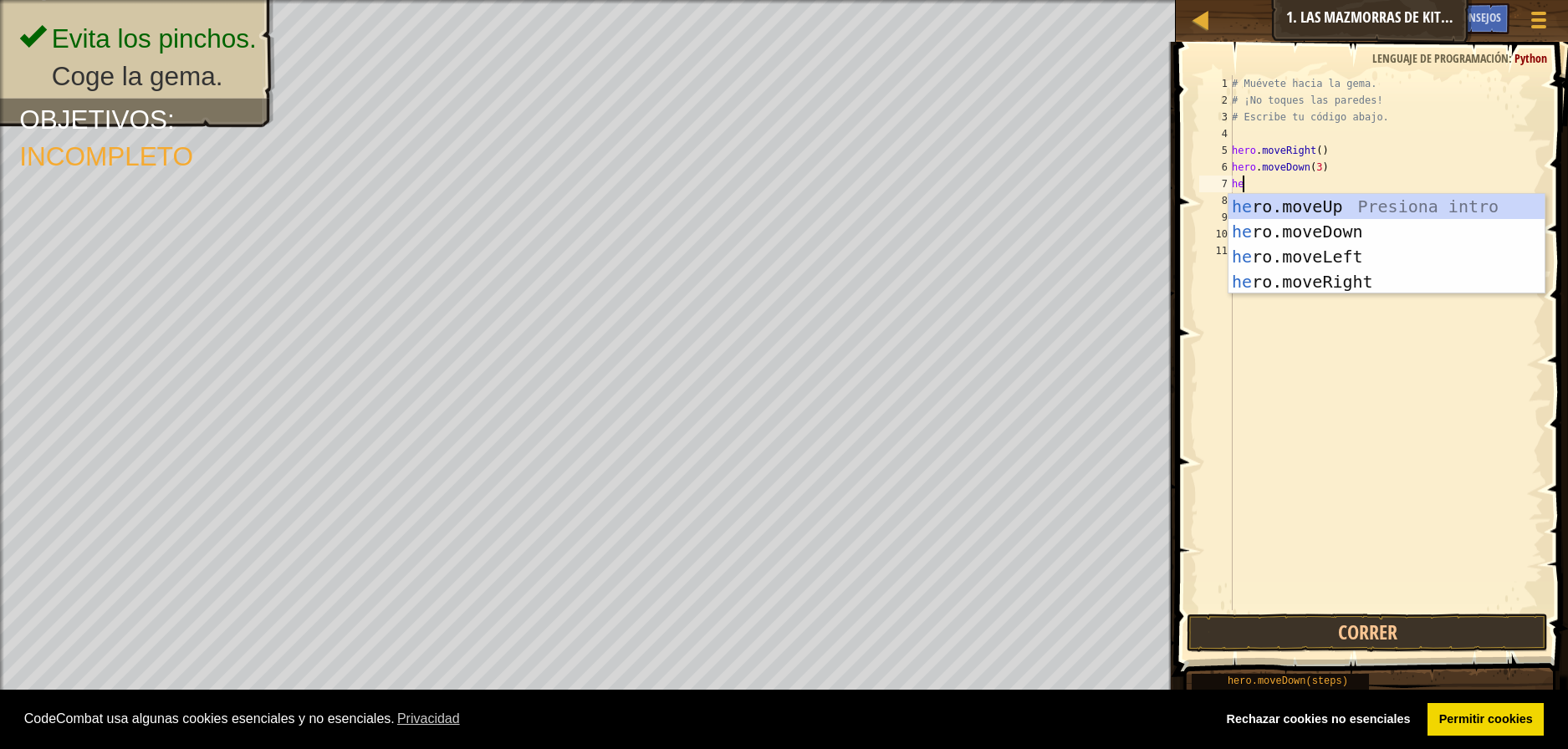
type textarea "her"
click at [1310, 276] on div "her o.moveUp Presiona intro her o.moveDown Presiona intro her o.moveLeft Presio…" at bounding box center [1386, 269] width 317 height 150
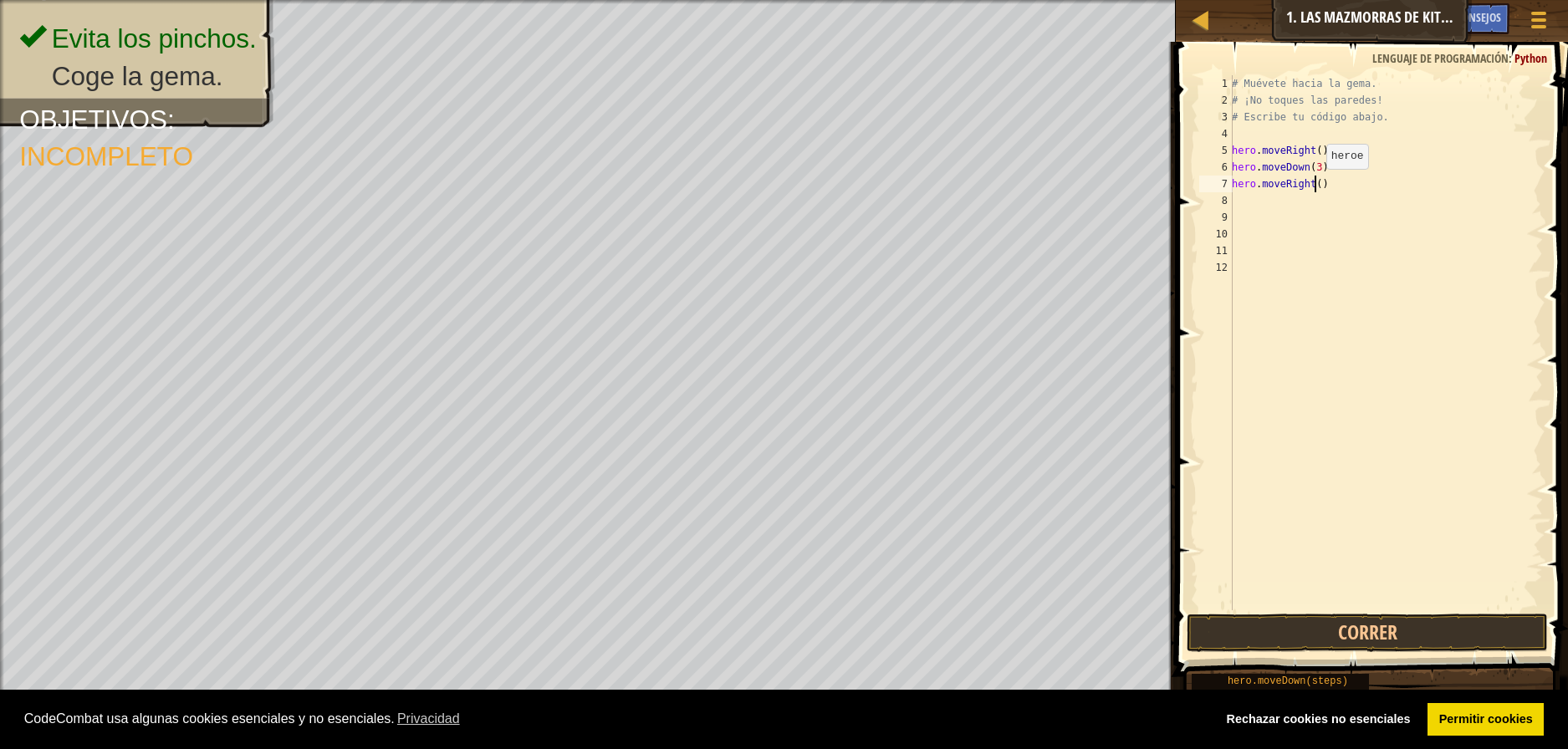
click at [1317, 186] on div "# Muévete hacia la [PERSON_NAME]. # ¡No toques las [PERSON_NAME]! # Escribe tu …" at bounding box center [1385, 359] width 315 height 569
click at [1353, 614] on button "Correr" at bounding box center [1368, 633] width 362 height 38
drag, startPoint x: 1325, startPoint y: 177, endPoint x: 1232, endPoint y: 169, distance: 93.3
click at [1232, 169] on div "hero.moveRight() 1 2 3 4 5 6 7 8 9 10 11 12 # Muévete hacia la [PERSON_NAME]. #…" at bounding box center [1369, 342] width 347 height 535
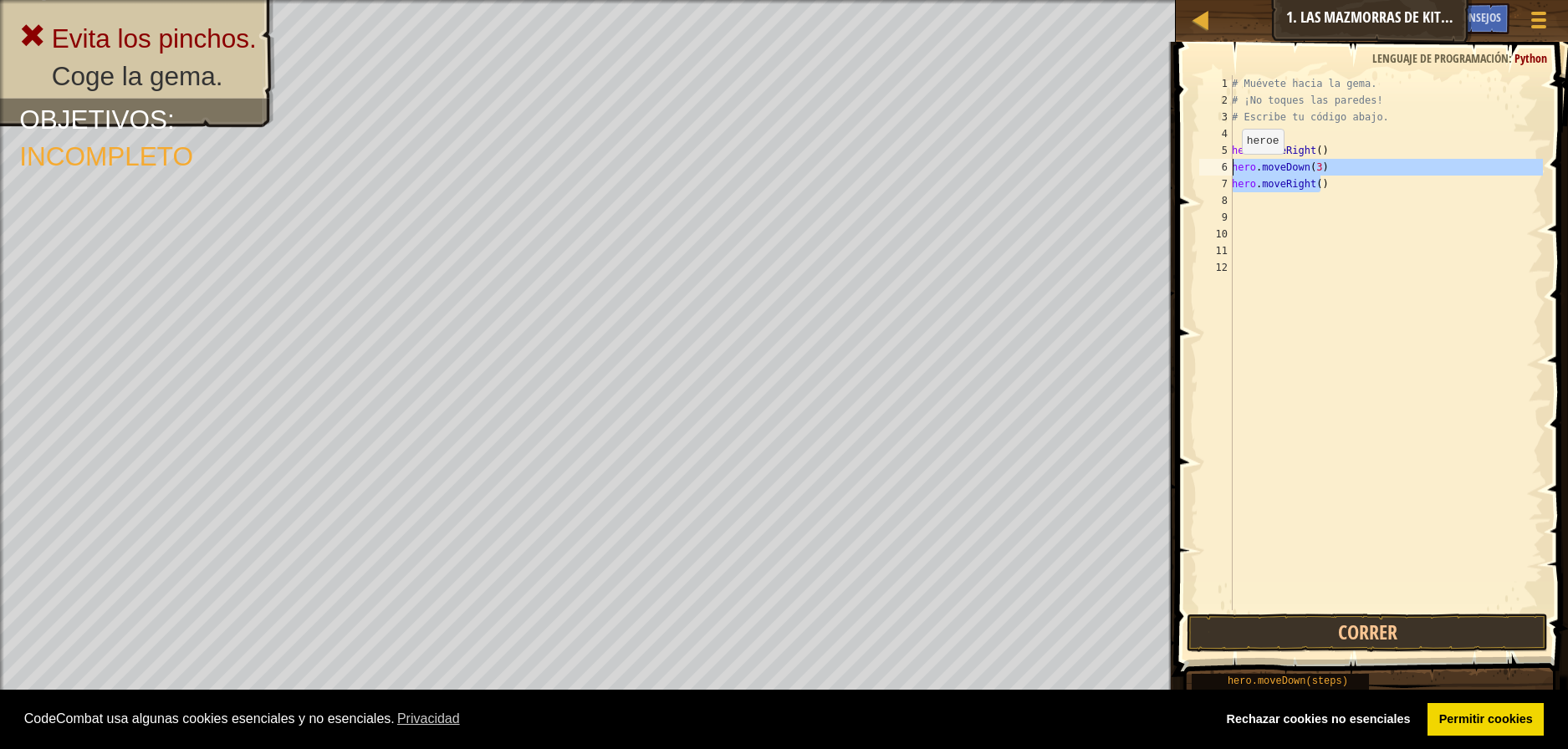
type textarea "hero.moveDown(3) hero.moveRight()"
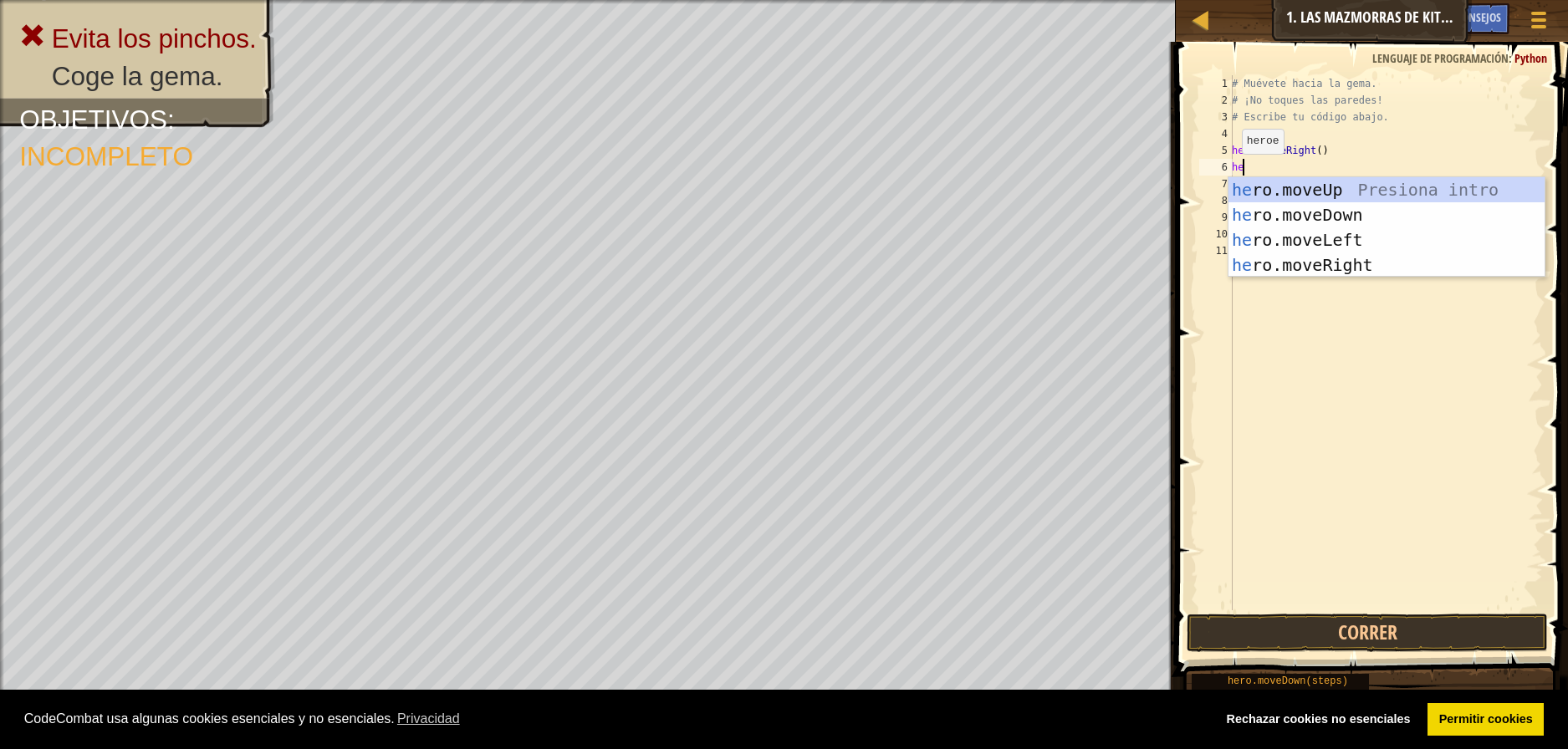
type textarea "her"
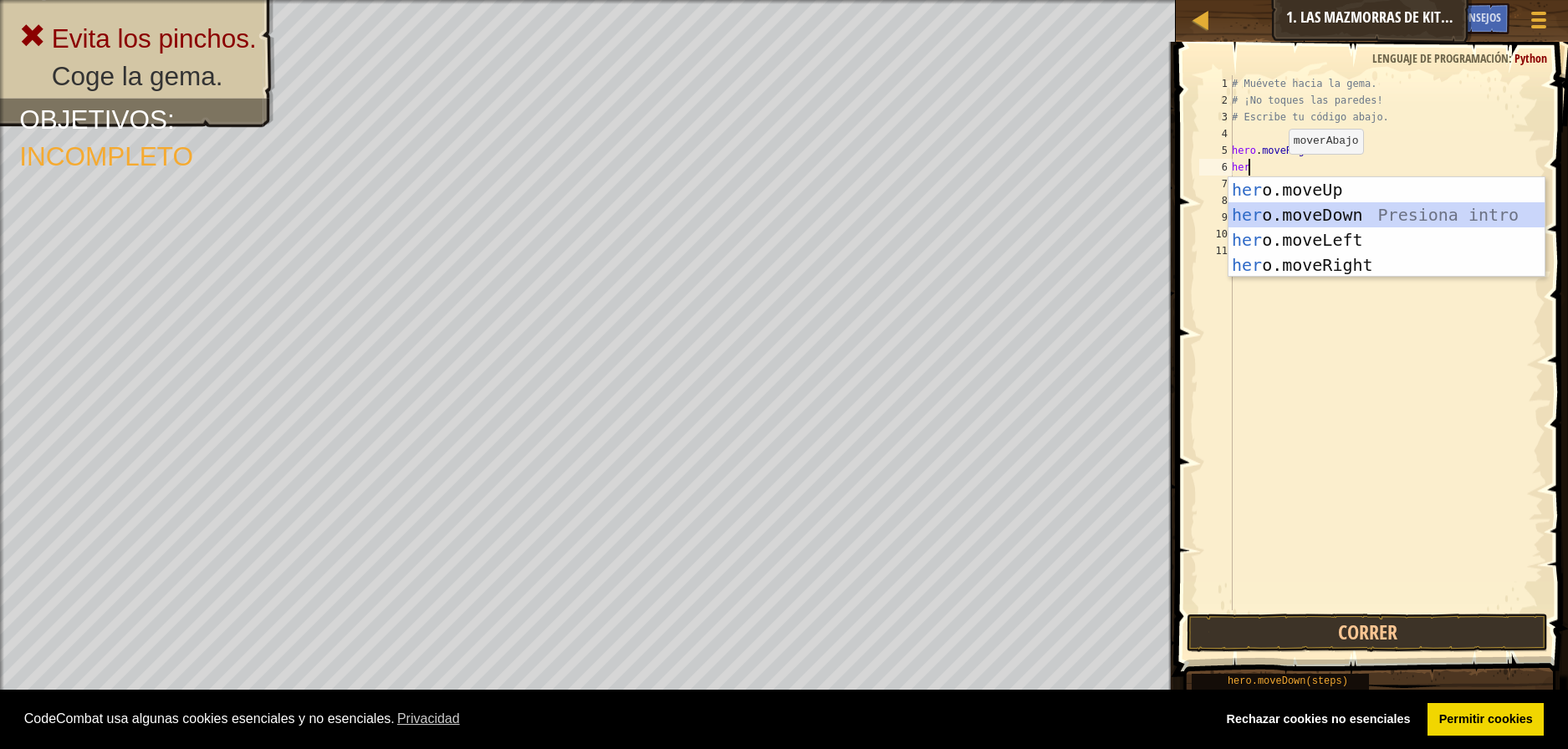
click at [1287, 220] on div "her o.moveUp Presiona intro her o.moveDown Presiona intro her o.moveLeft Presio…" at bounding box center [1386, 253] width 317 height 150
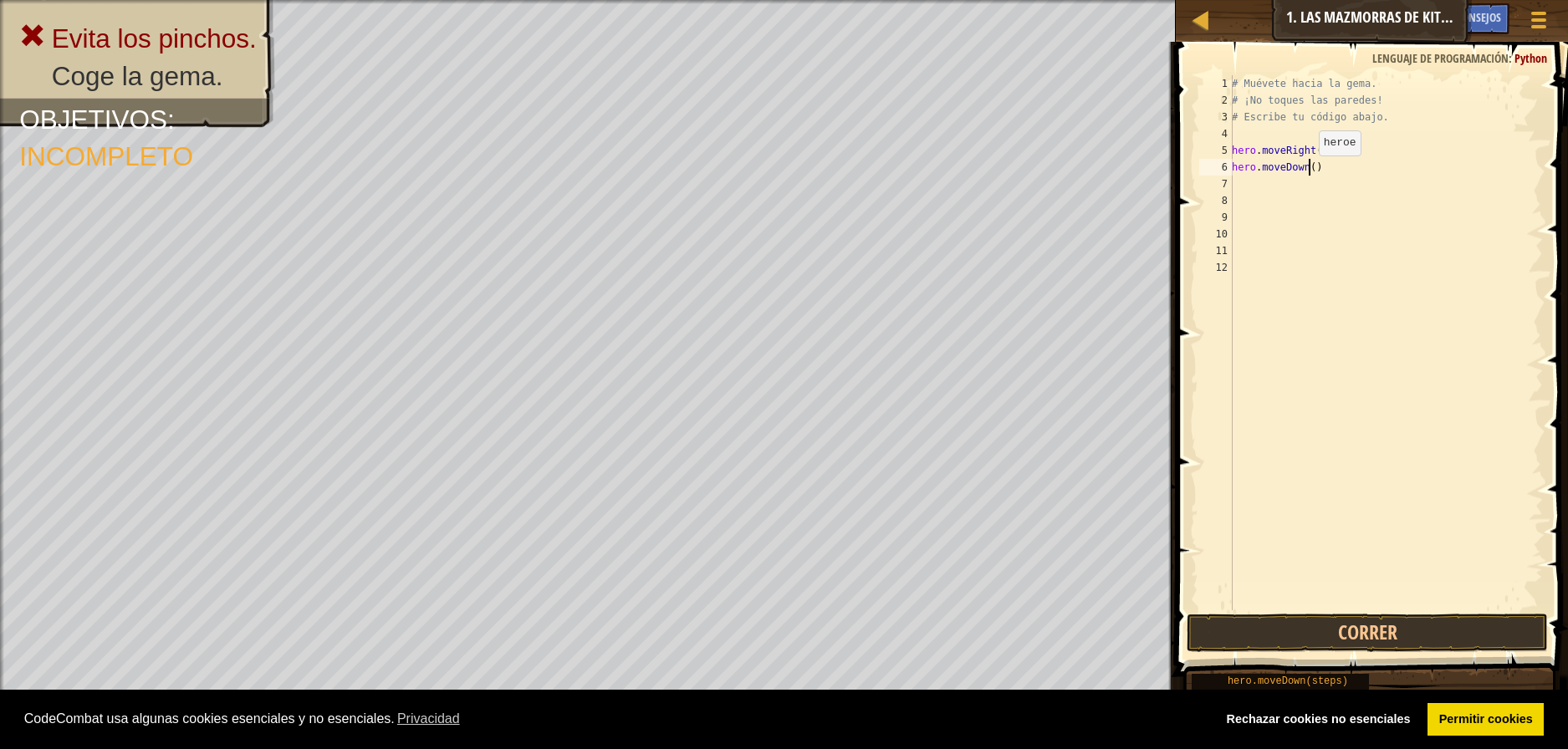
click at [1310, 172] on div "# Muévete hacia la gema. # ¡No toques las paredes! # Escribe tu código abajo. h…" at bounding box center [1385, 359] width 315 height 569
click at [1423, 619] on button "Correr" at bounding box center [1368, 633] width 362 height 38
type textarea "hero.moveDown(1)"
click at [1337, 622] on button "Correr" at bounding box center [1368, 633] width 362 height 38
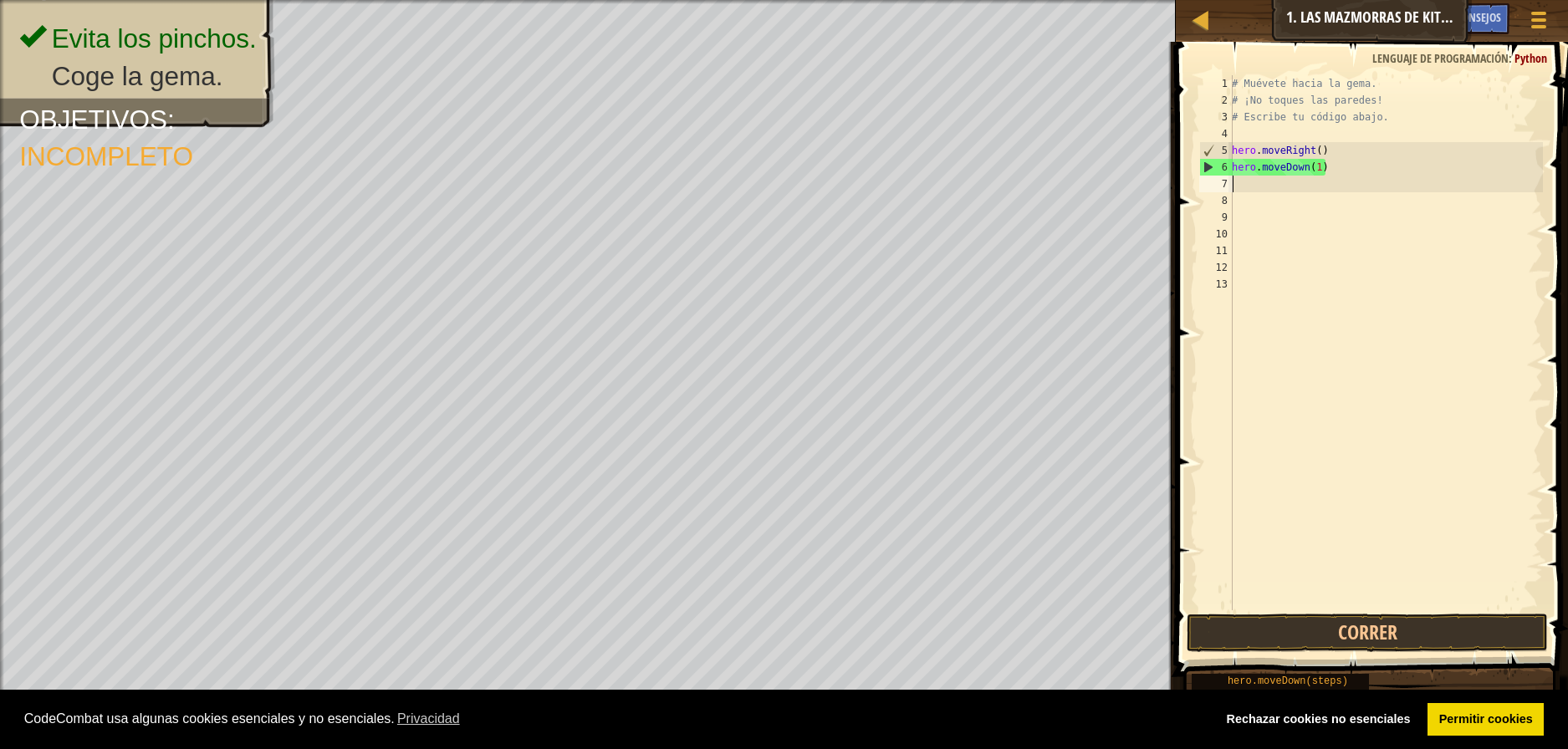
scroll to position [8, 0]
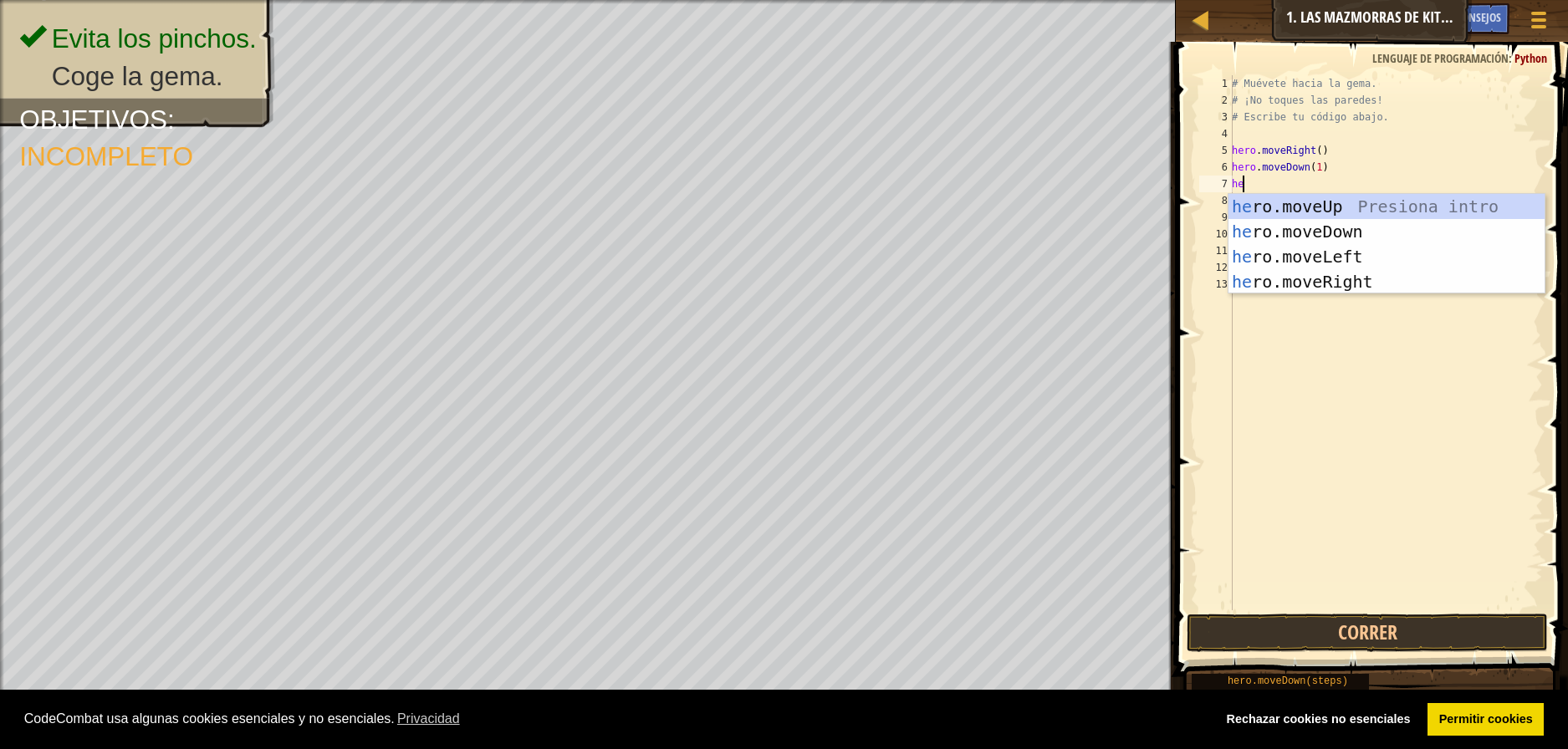
type textarea "her"
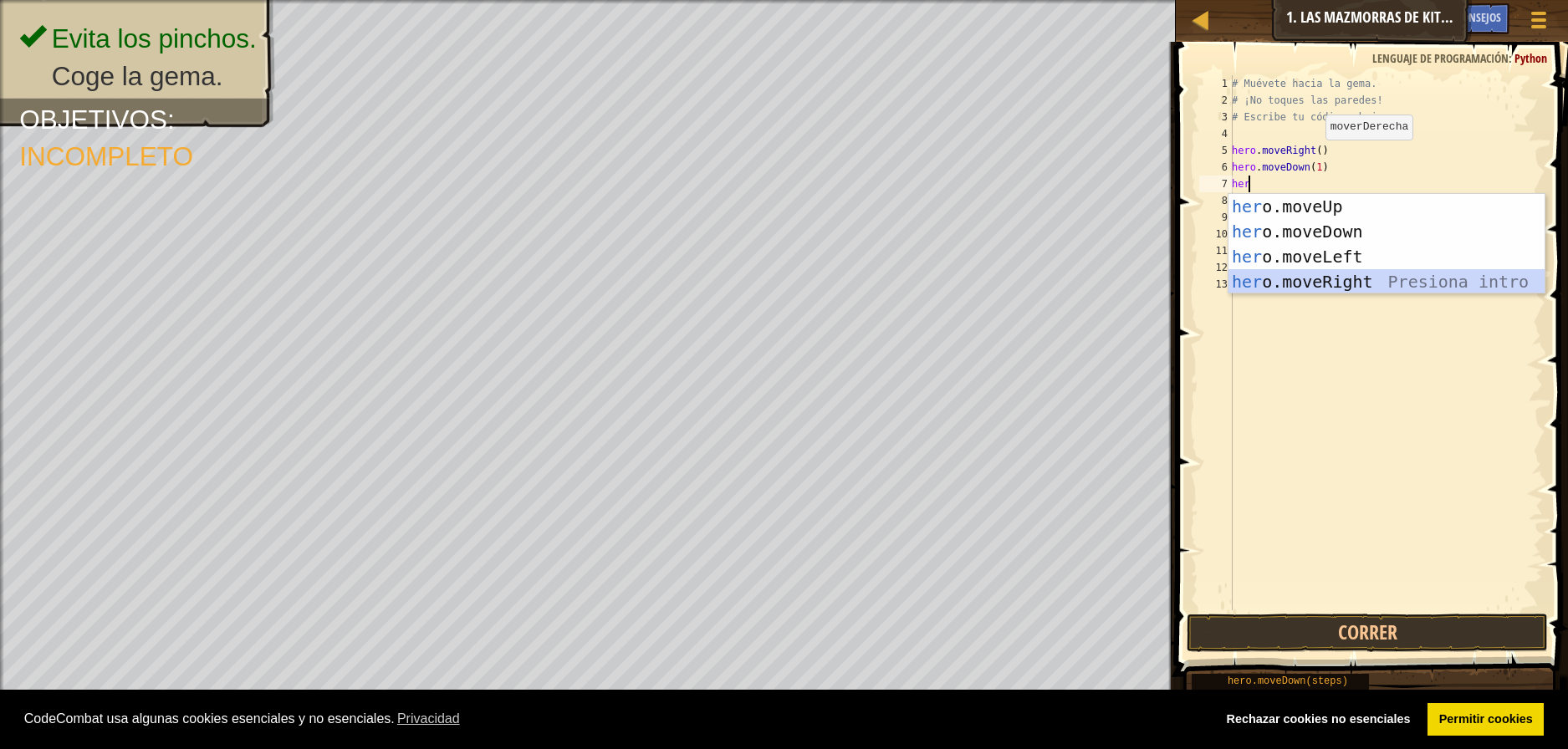
click at [1350, 274] on div "her o.moveUp Presiona intro her o.moveDown Presiona intro her o.moveLeft Presio…" at bounding box center [1386, 269] width 317 height 150
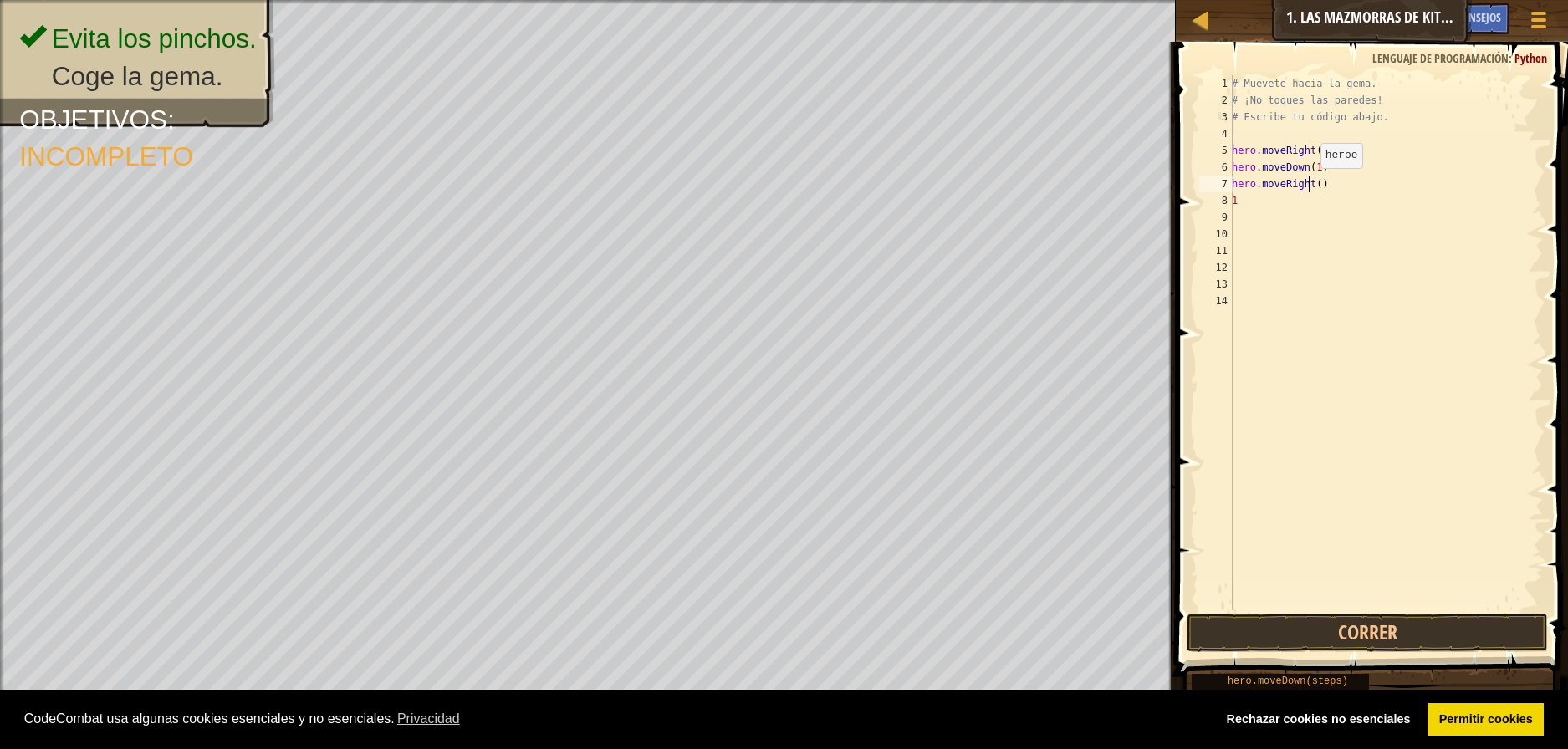
click at [1311, 185] on div "# Muévete hacia la [PERSON_NAME]. # ¡No toques las [PERSON_NAME]! # Escribe tu …" at bounding box center [1385, 359] width 315 height 569
type textarea "hero.moveRight(1)"
click at [1397, 642] on button "Correr" at bounding box center [1368, 633] width 362 height 38
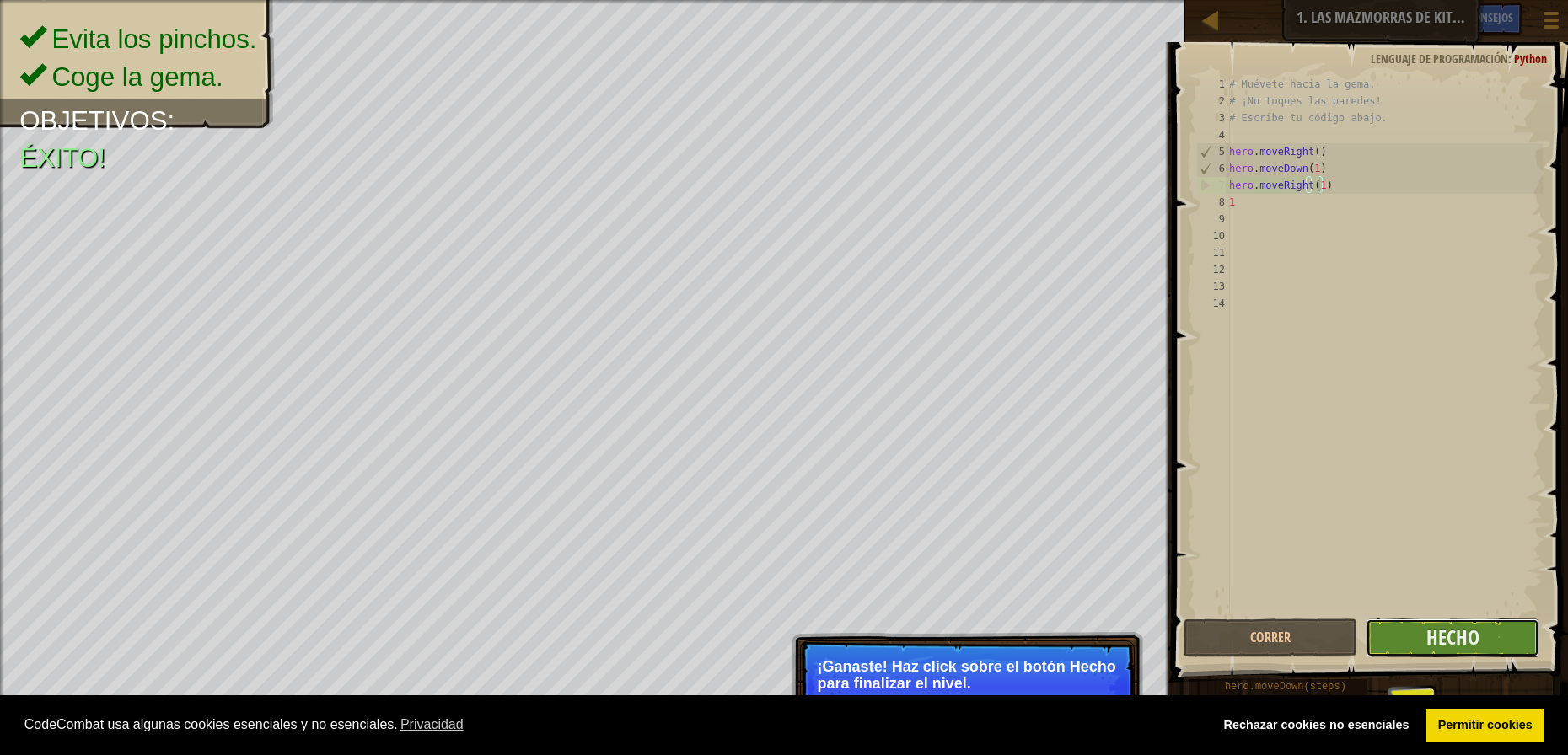
click at [1475, 652] on button "Hecho" at bounding box center [1452, 638] width 174 height 39
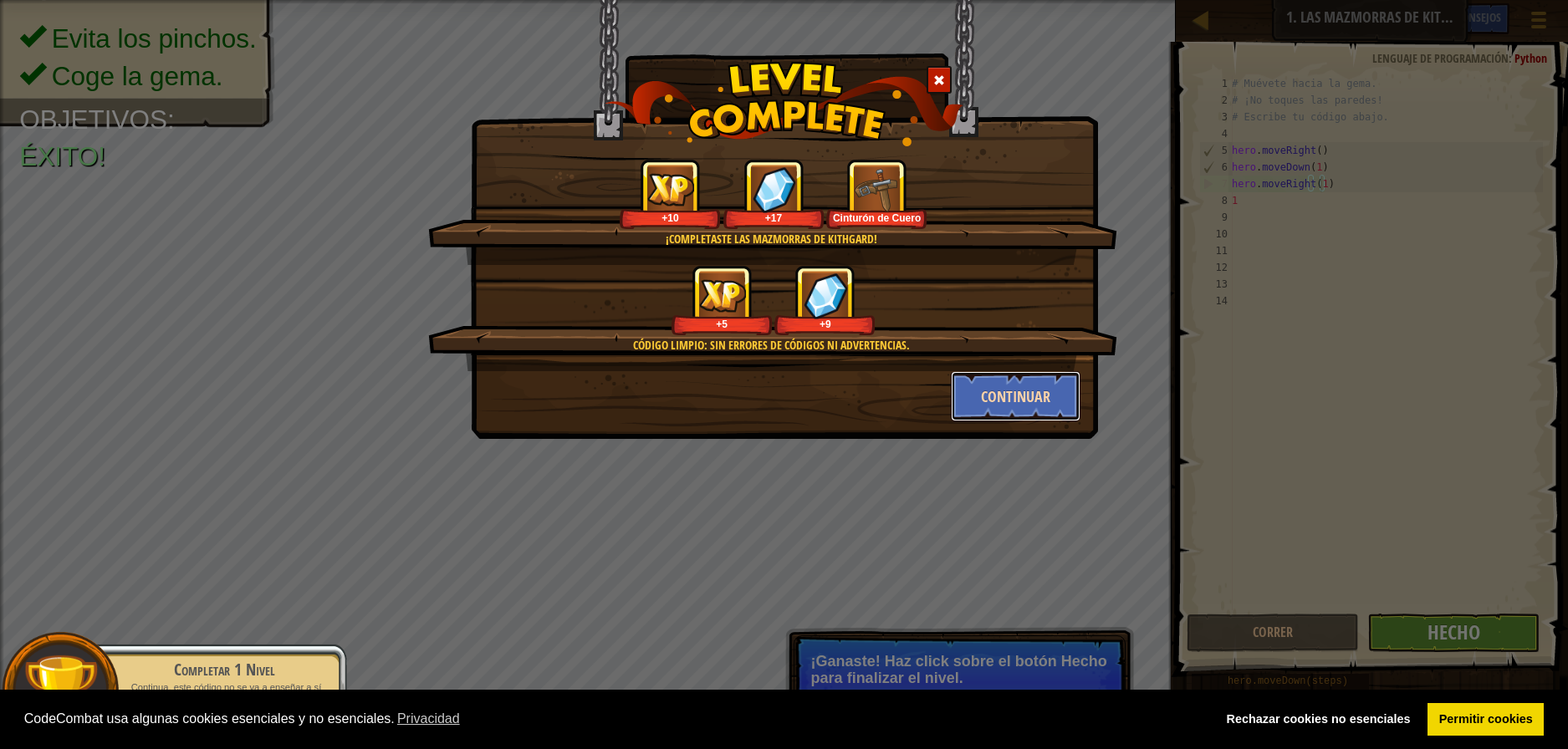
click at [1022, 400] on button "Continuar" at bounding box center [1016, 396] width 130 height 50
